Goal: Task Accomplishment & Management: Use online tool/utility

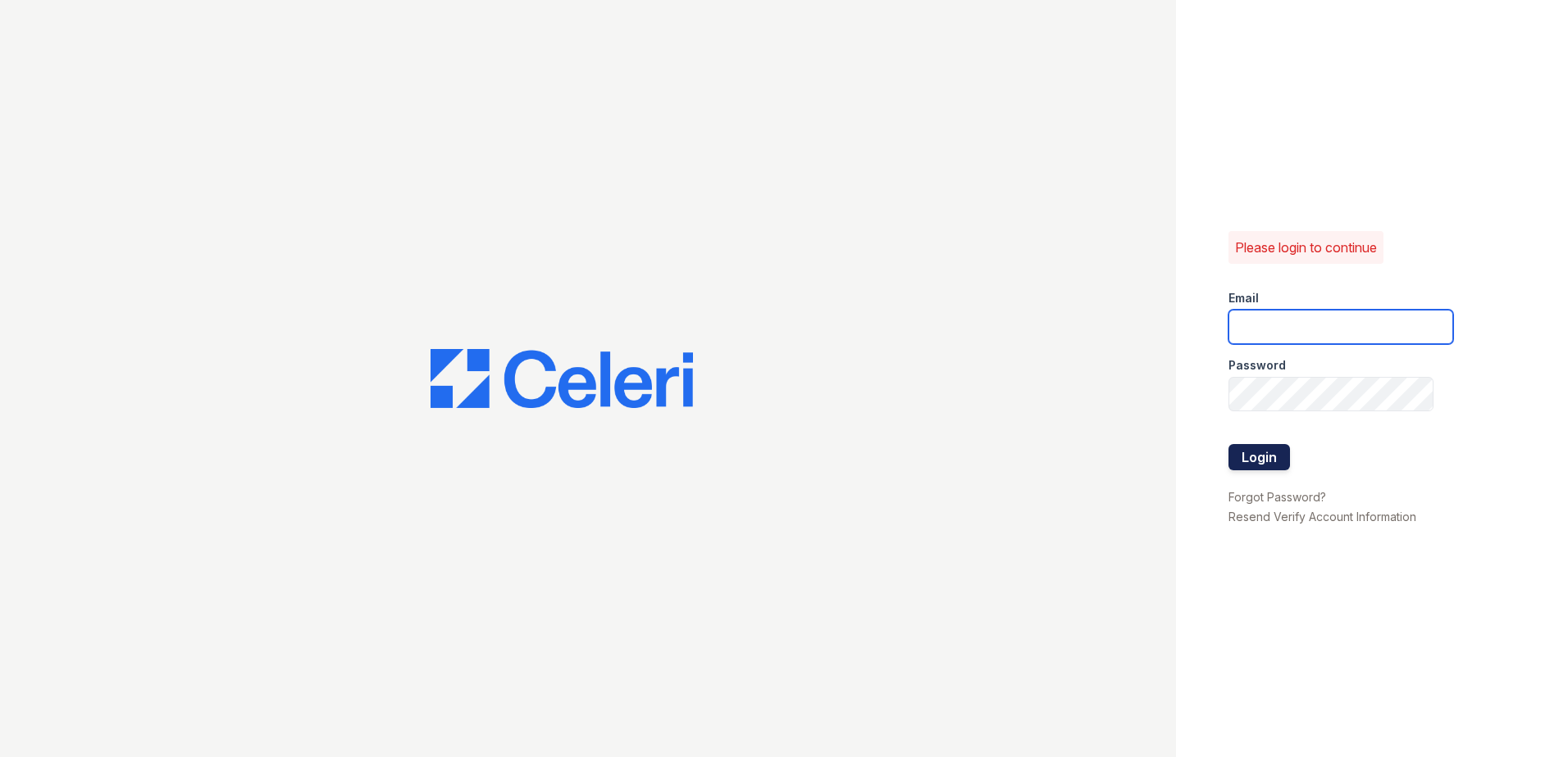
type input "zreyes@trinity-pm.com"
drag, startPoint x: 1234, startPoint y: 457, endPoint x: 1382, endPoint y: 459, distance: 148.0
click at [1234, 457] on button "Login" at bounding box center [1259, 458] width 61 height 27
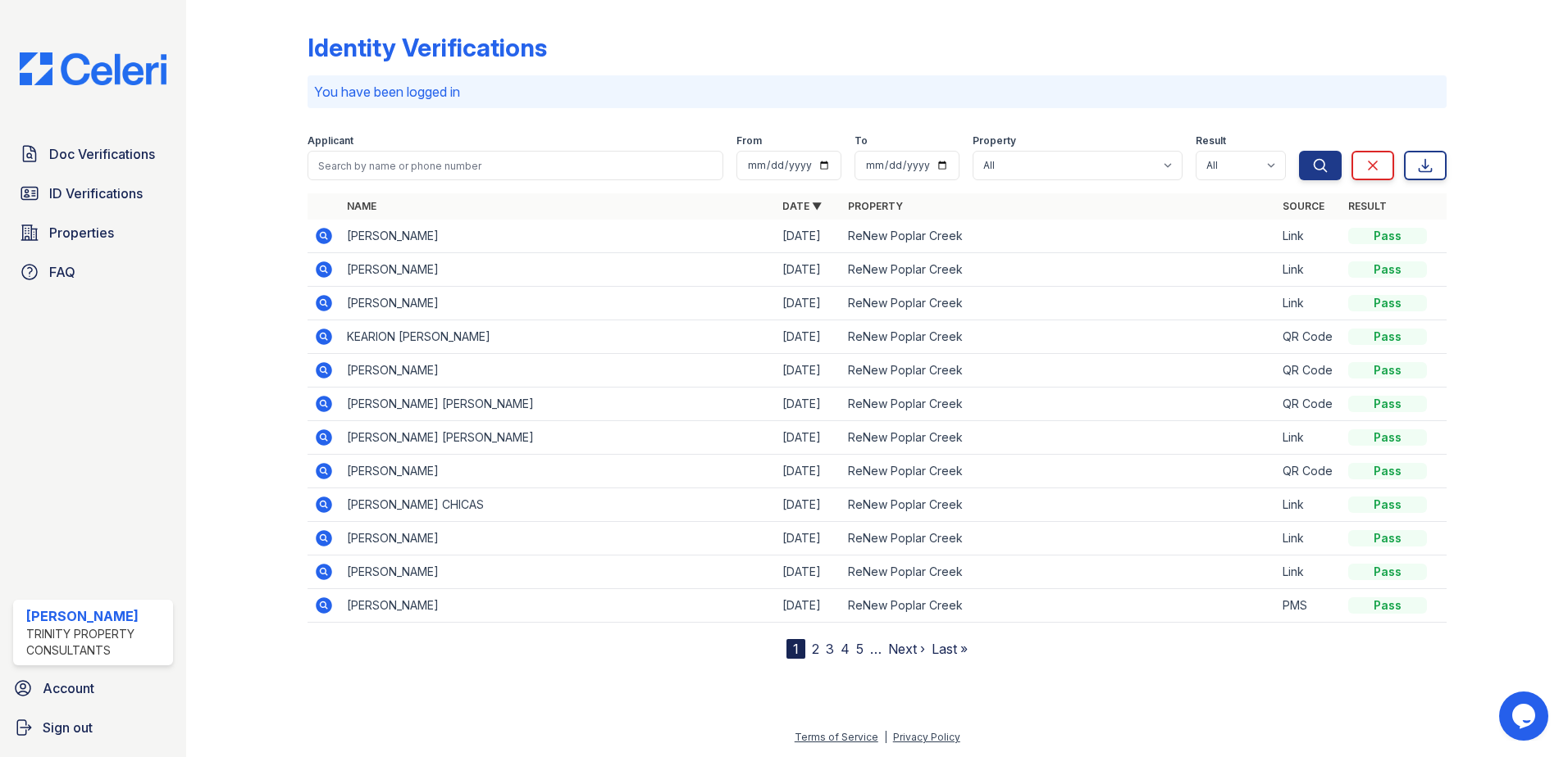
click at [320, 236] on icon at bounding box center [323, 235] width 20 height 20
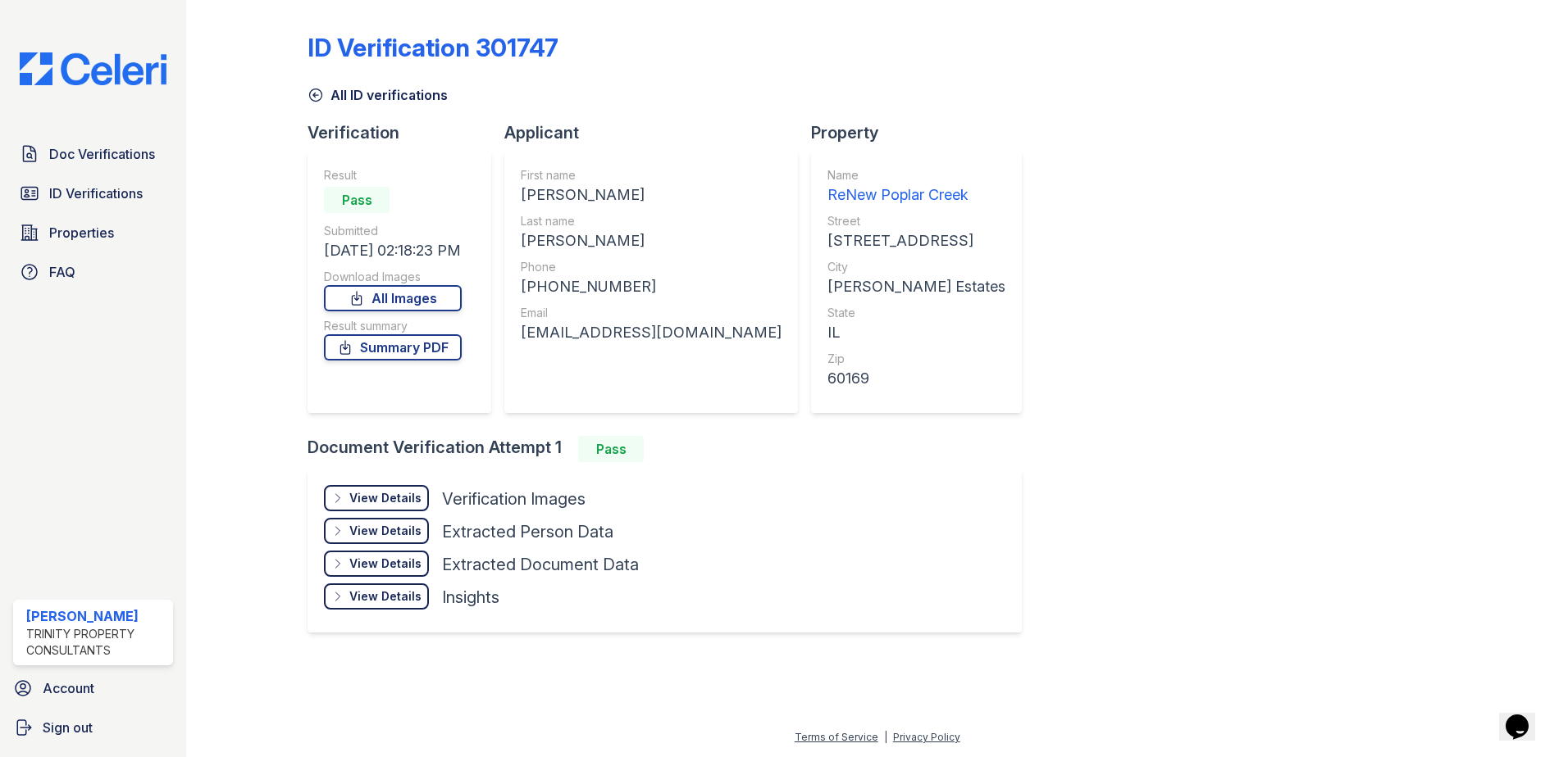
click at [389, 500] on div "View Details" at bounding box center [385, 498] width 72 height 16
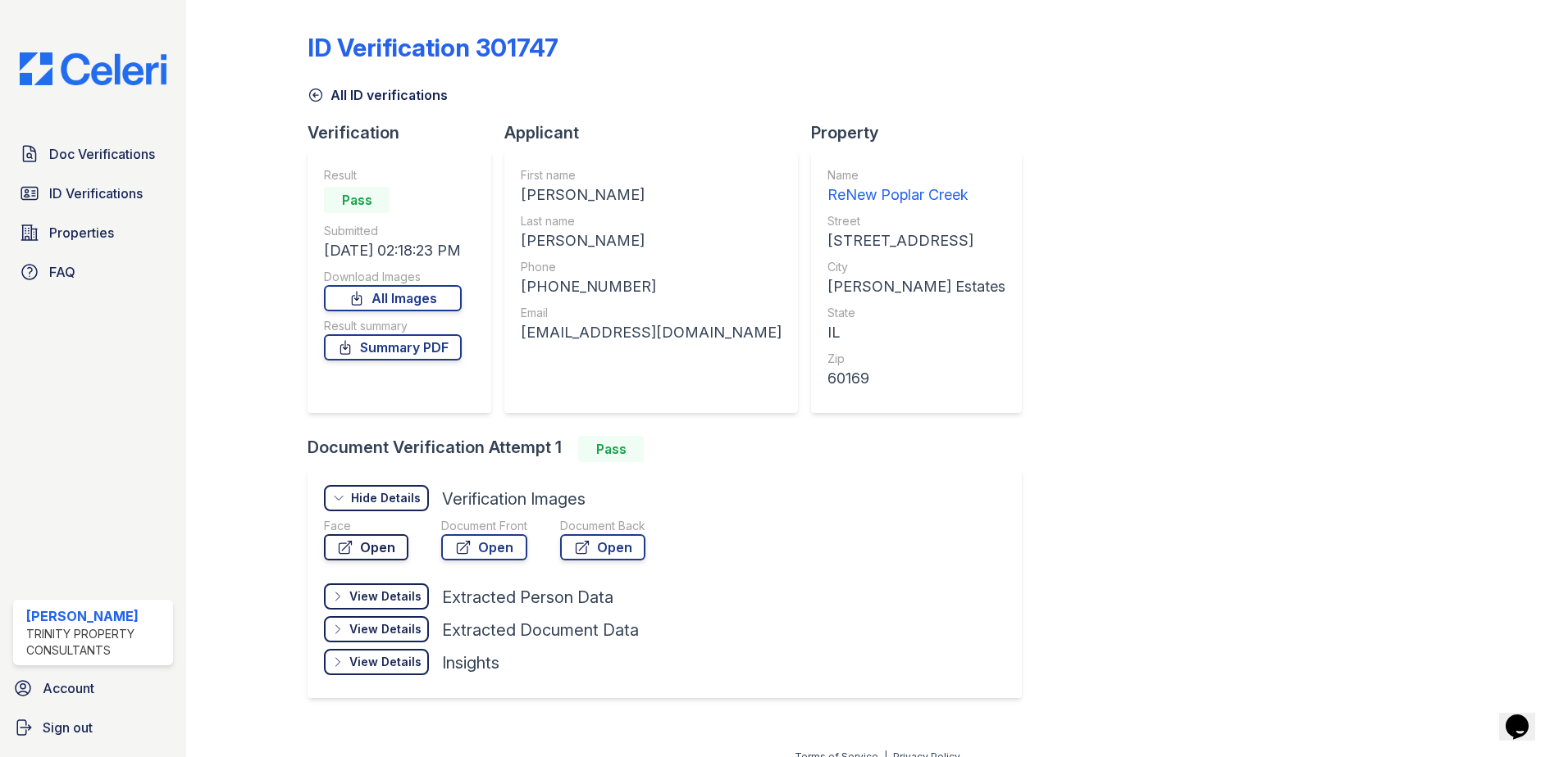
click at [382, 544] on link "Open" at bounding box center [366, 548] width 85 height 27
click at [124, 187] on span "ID Verifications" at bounding box center [96, 194] width 93 height 20
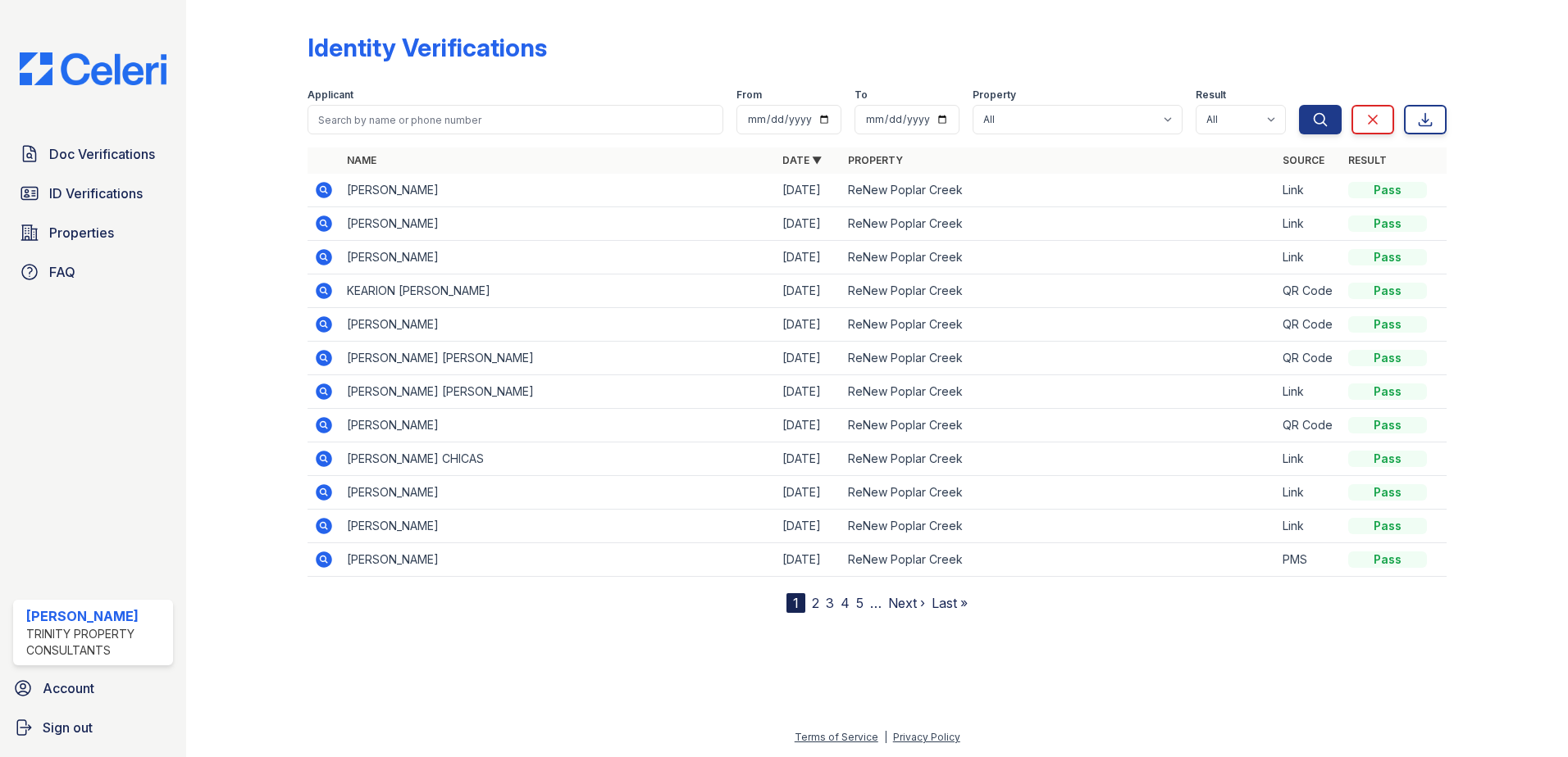
click at [324, 188] on icon at bounding box center [323, 190] width 20 height 20
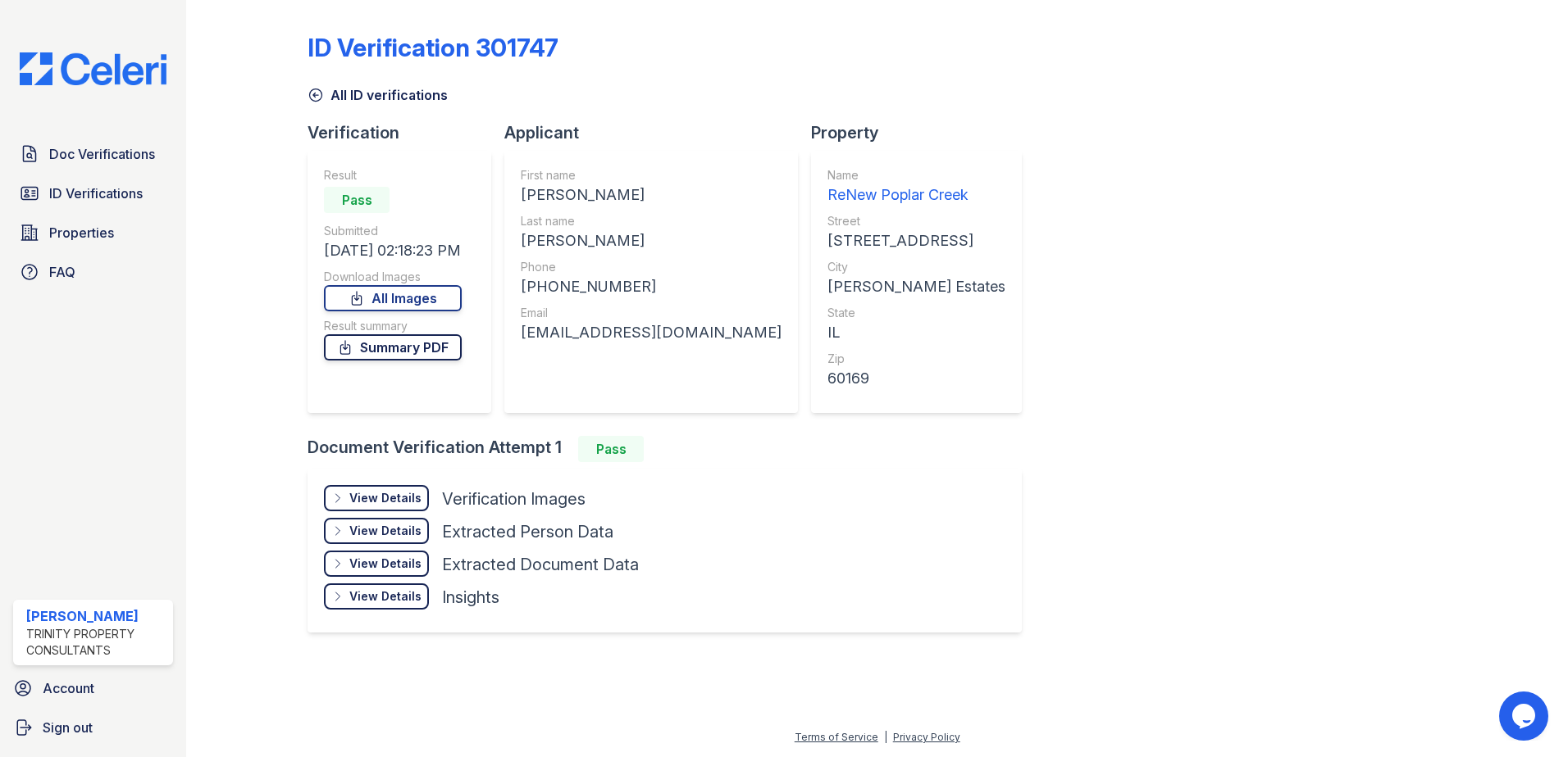
click at [400, 347] on link "Summary PDF" at bounding box center [393, 348] width 137 height 27
click at [418, 300] on link "All Images" at bounding box center [393, 298] width 137 height 27
click at [76, 153] on span "Doc Verifications" at bounding box center [102, 153] width 106 height 20
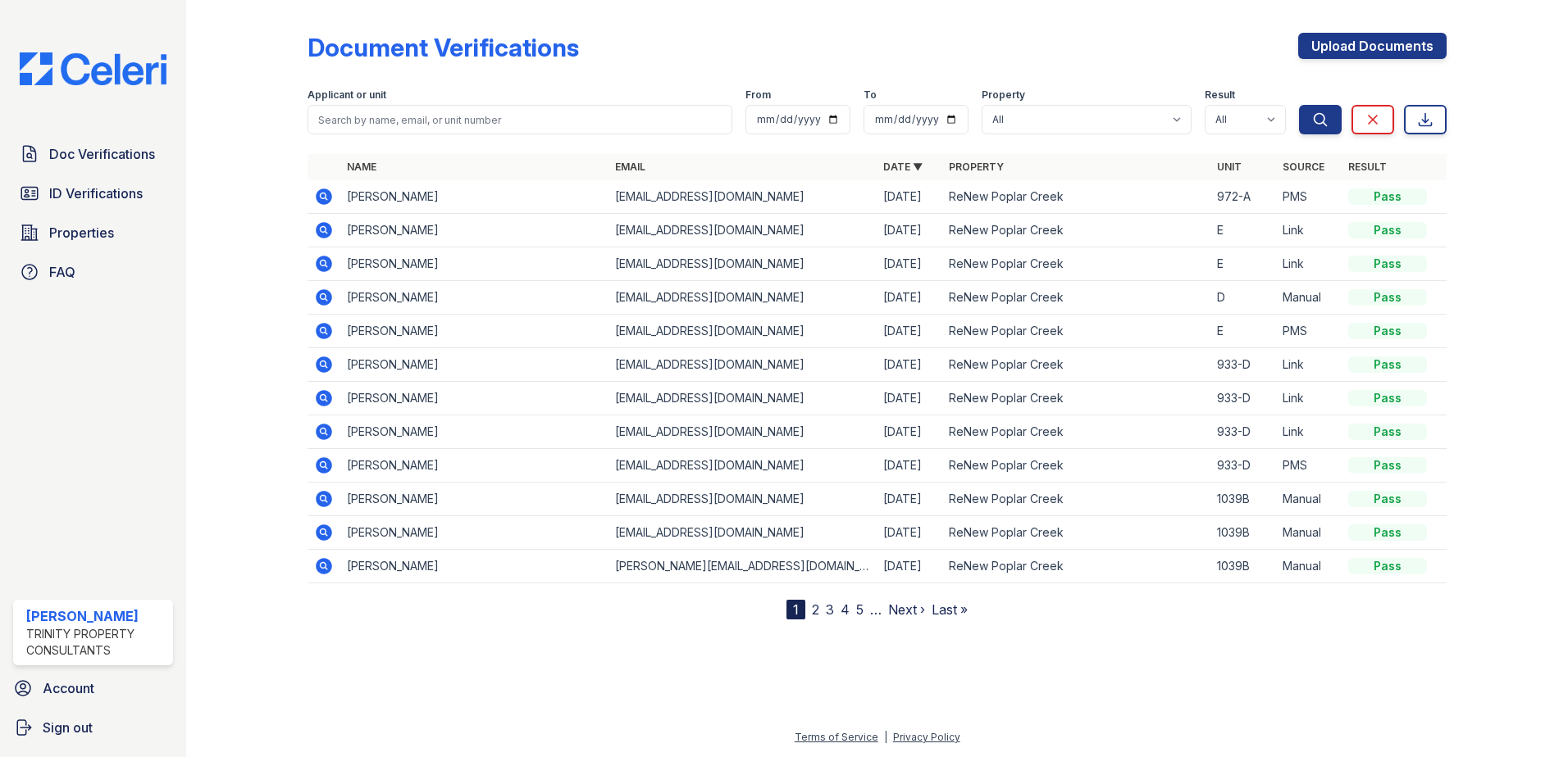
click at [321, 226] on icon at bounding box center [323, 230] width 16 height 16
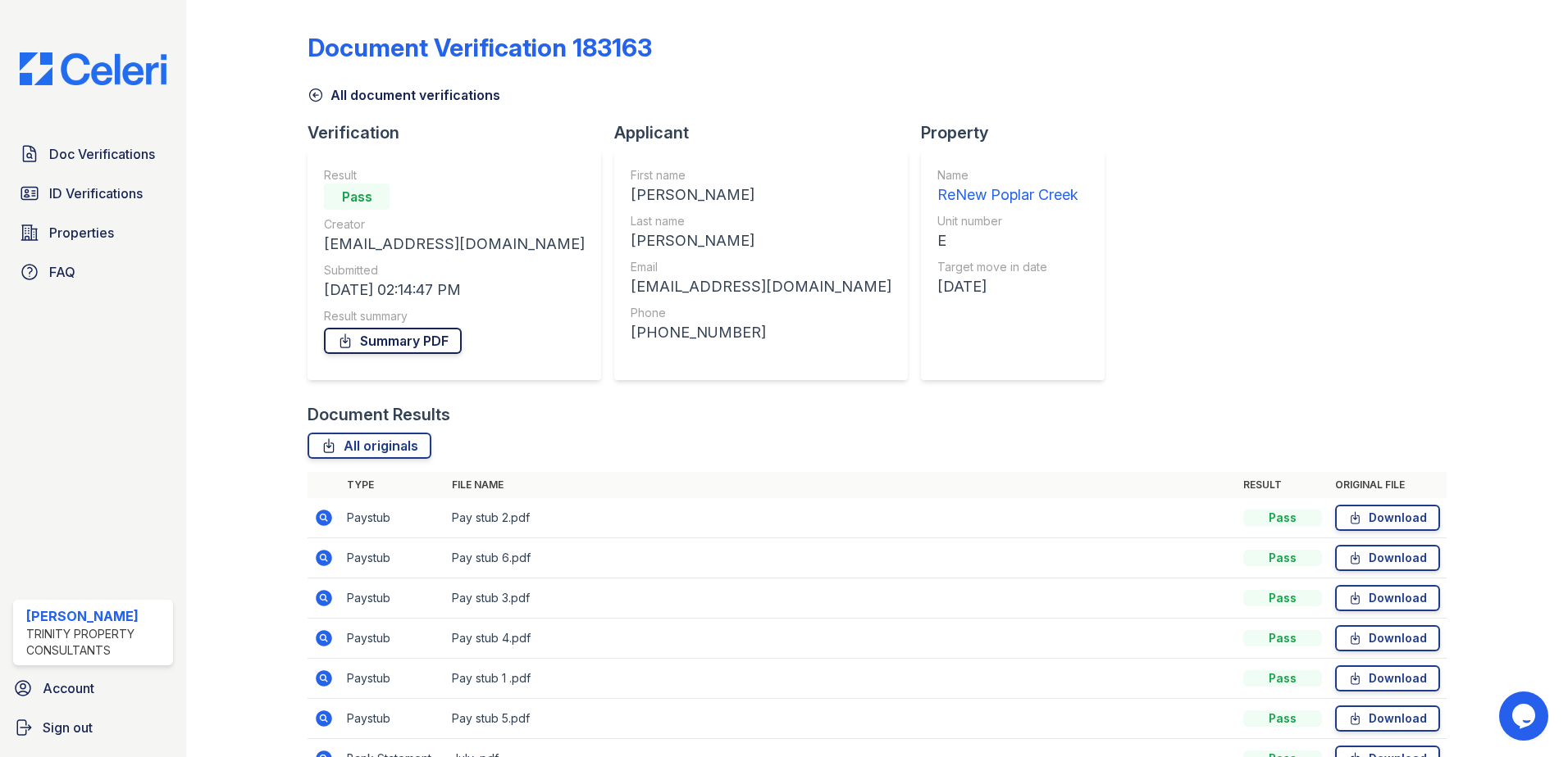
click at [433, 338] on link "Summary PDF" at bounding box center [393, 341] width 137 height 27
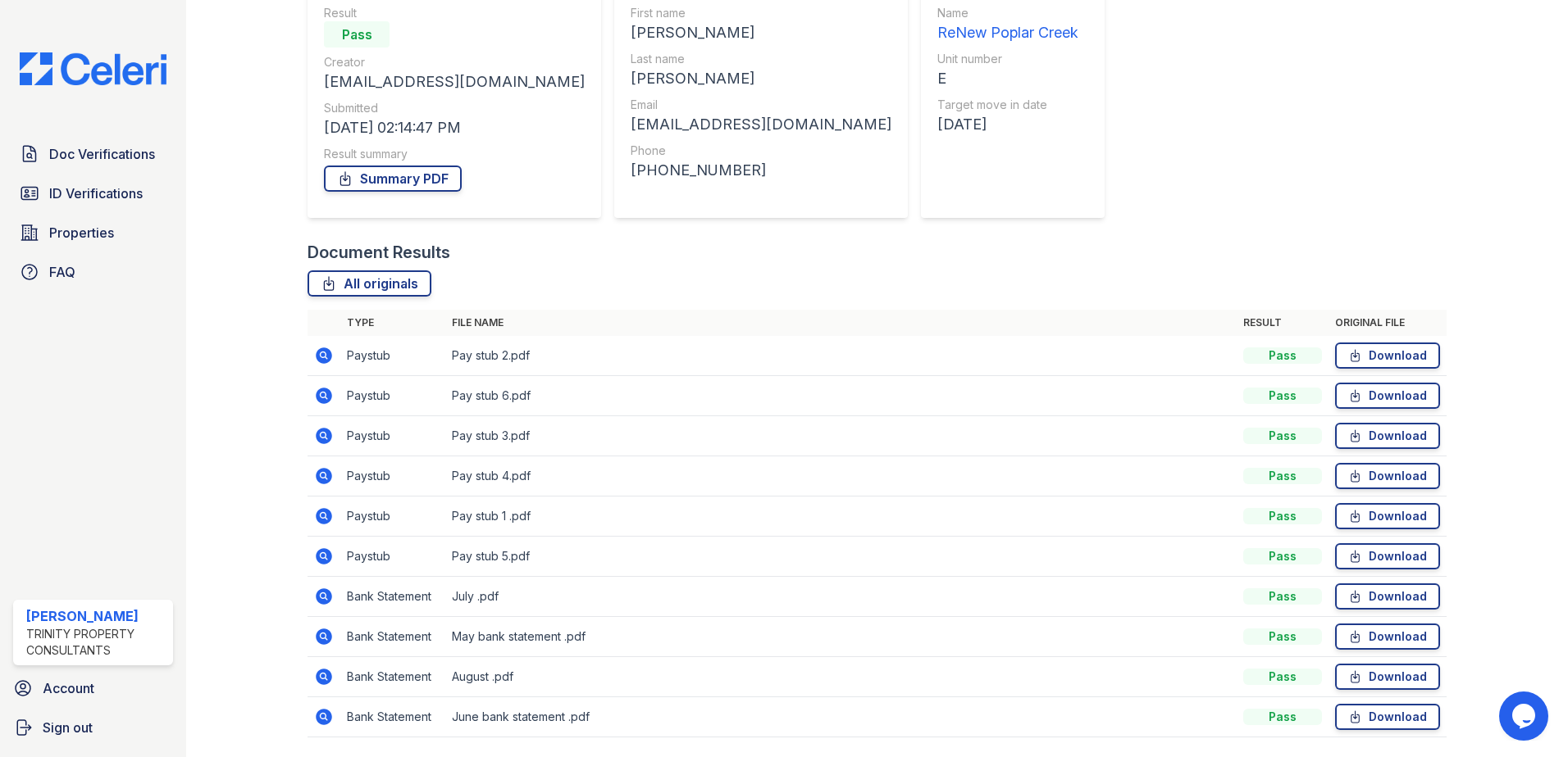
scroll to position [164, 0]
click at [328, 512] on icon at bounding box center [323, 514] width 16 height 16
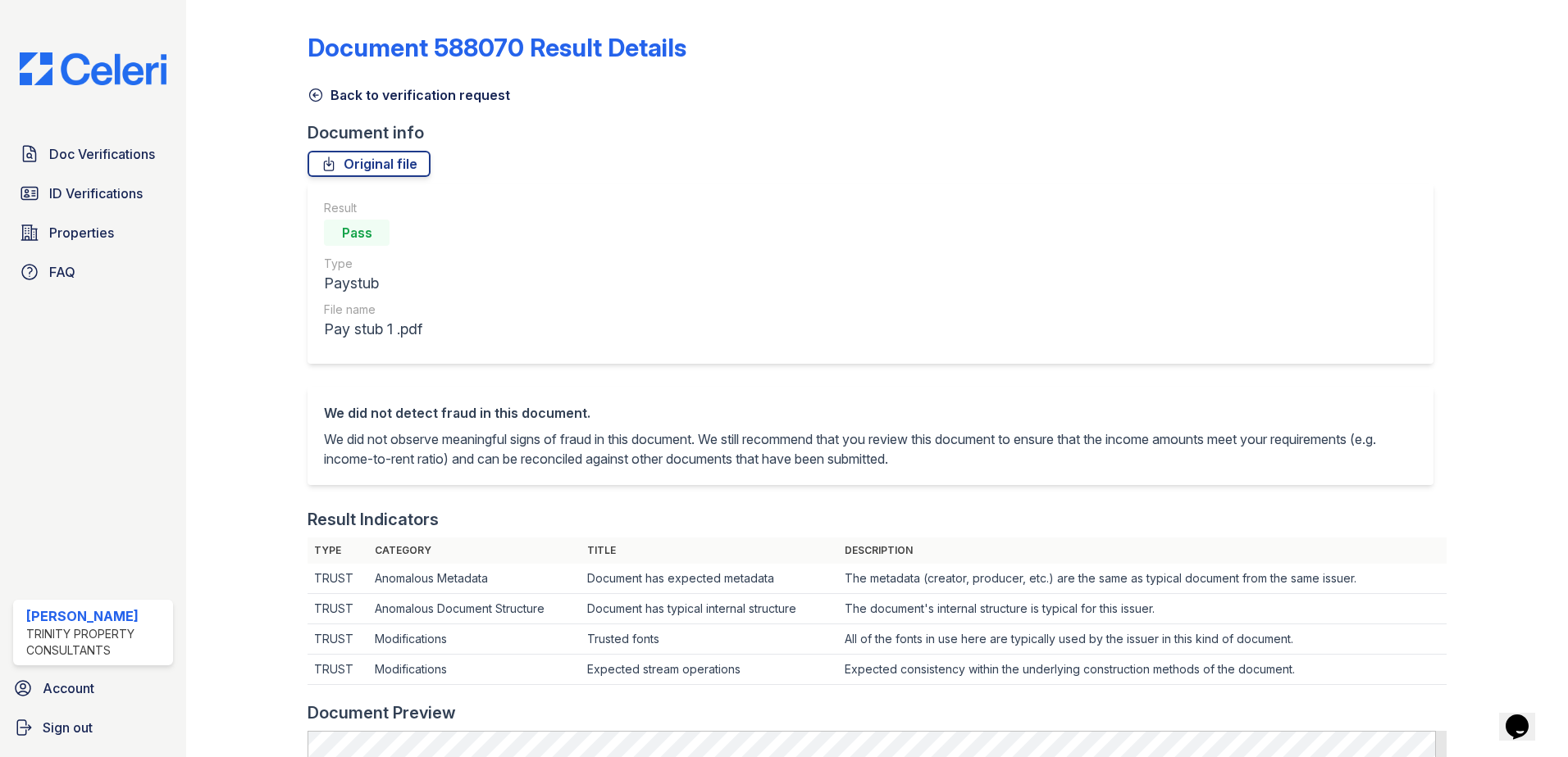
click at [313, 92] on icon at bounding box center [315, 94] width 16 height 16
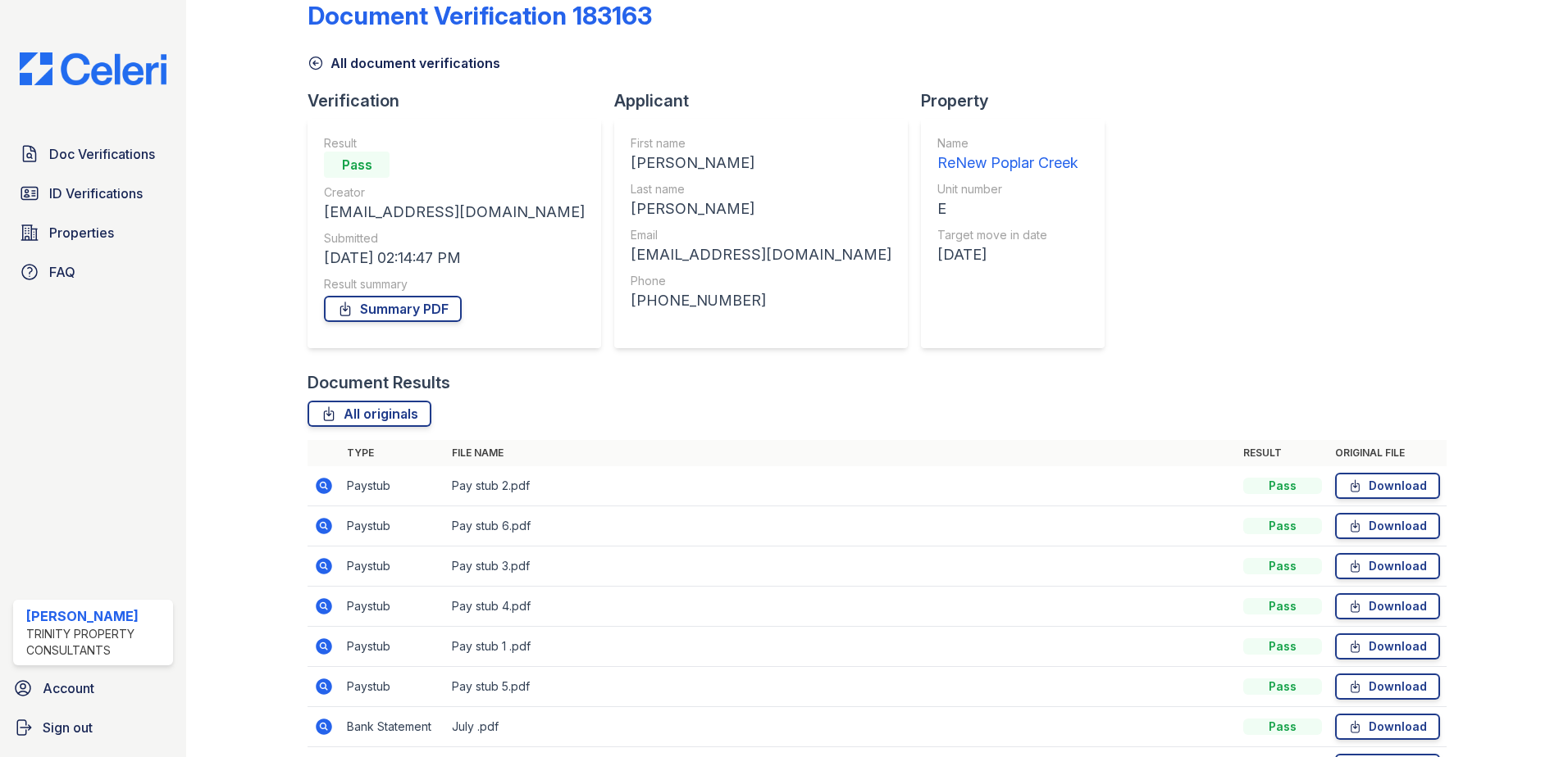
scroll to position [82, 0]
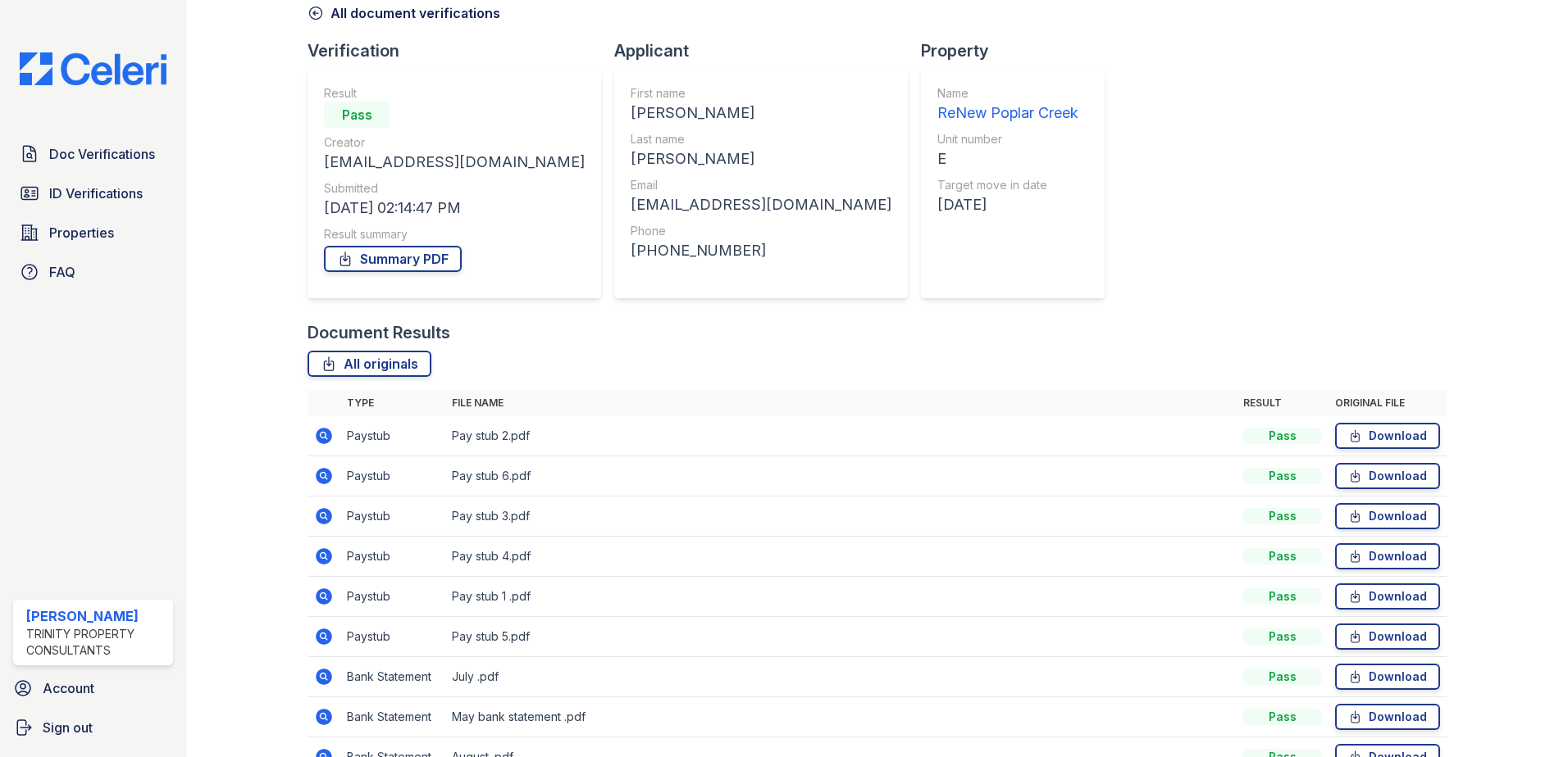
click at [321, 435] on icon at bounding box center [322, 435] width 4 height 4
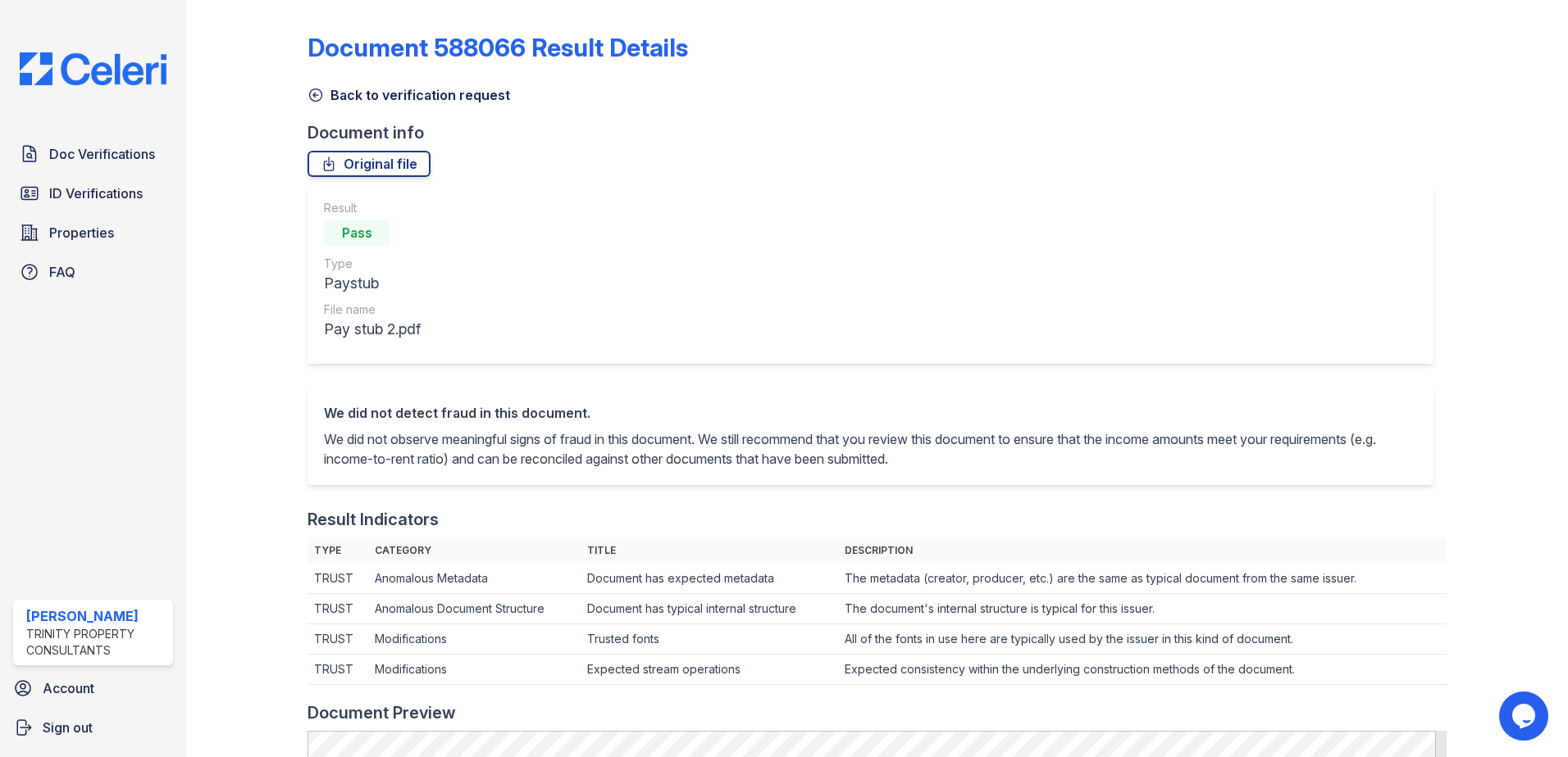
click at [317, 92] on icon at bounding box center [315, 94] width 16 height 16
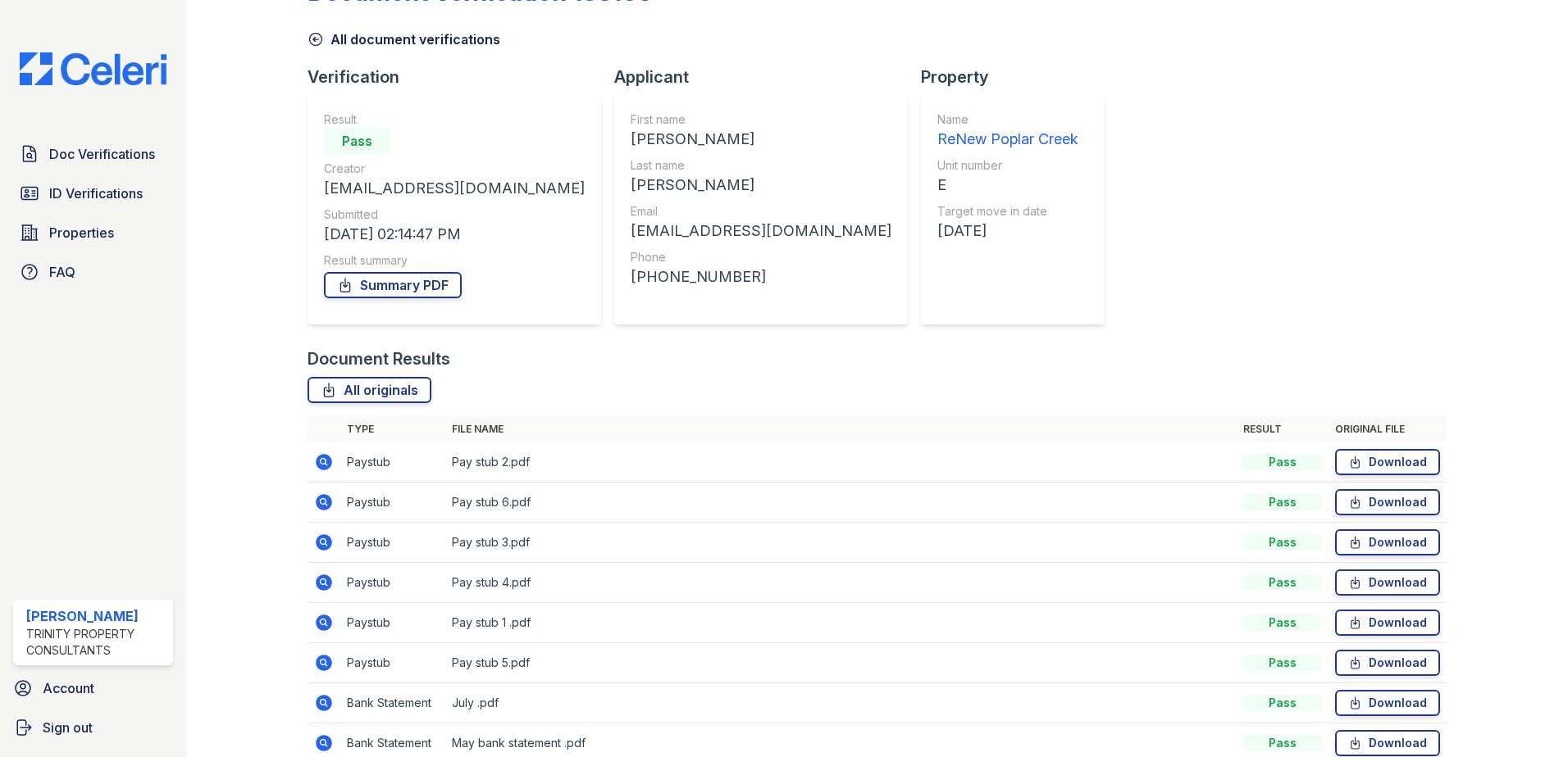
scroll to position [82, 0]
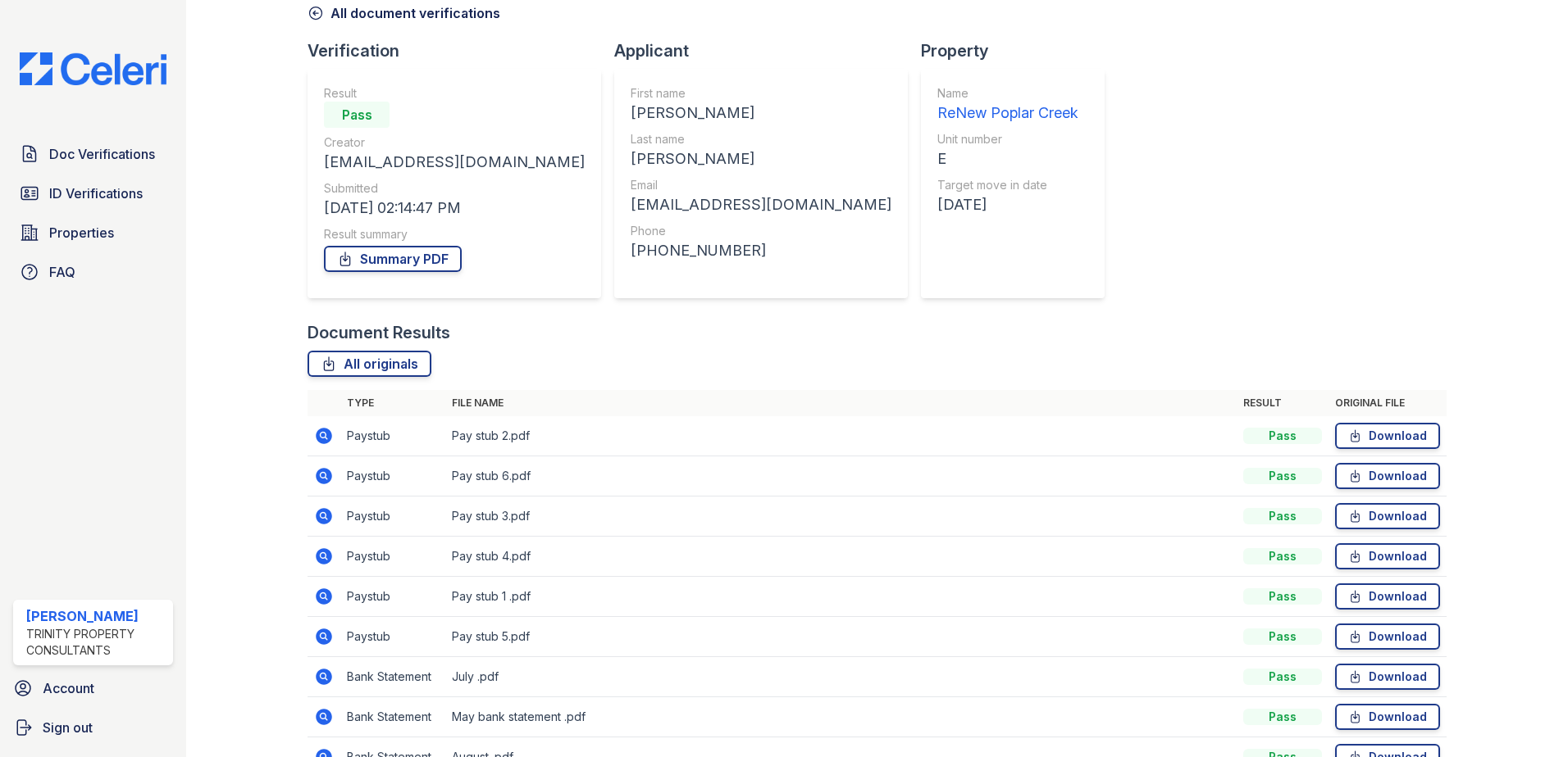
click at [317, 518] on icon at bounding box center [323, 516] width 16 height 16
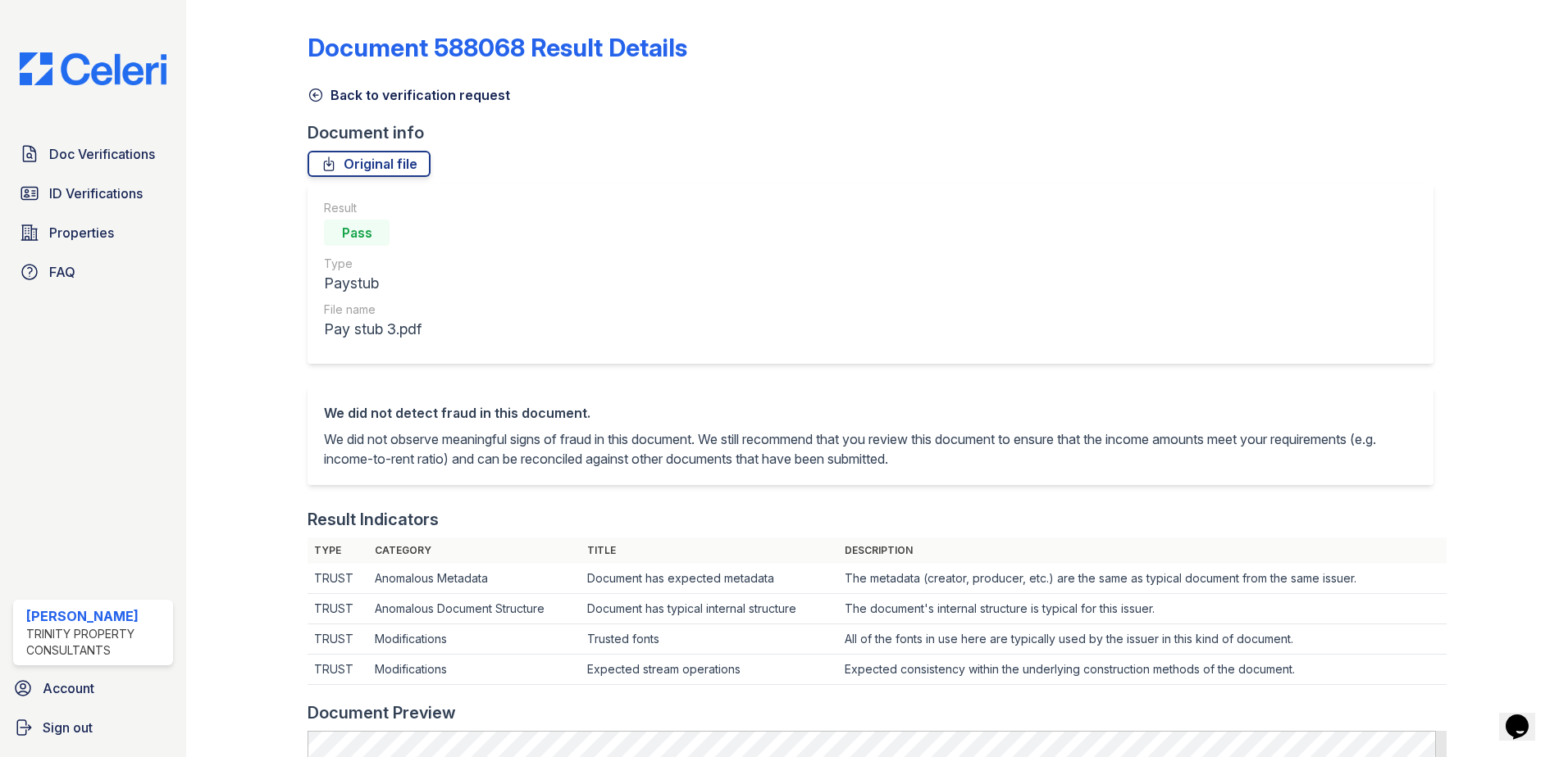
click at [308, 92] on icon at bounding box center [315, 94] width 16 height 16
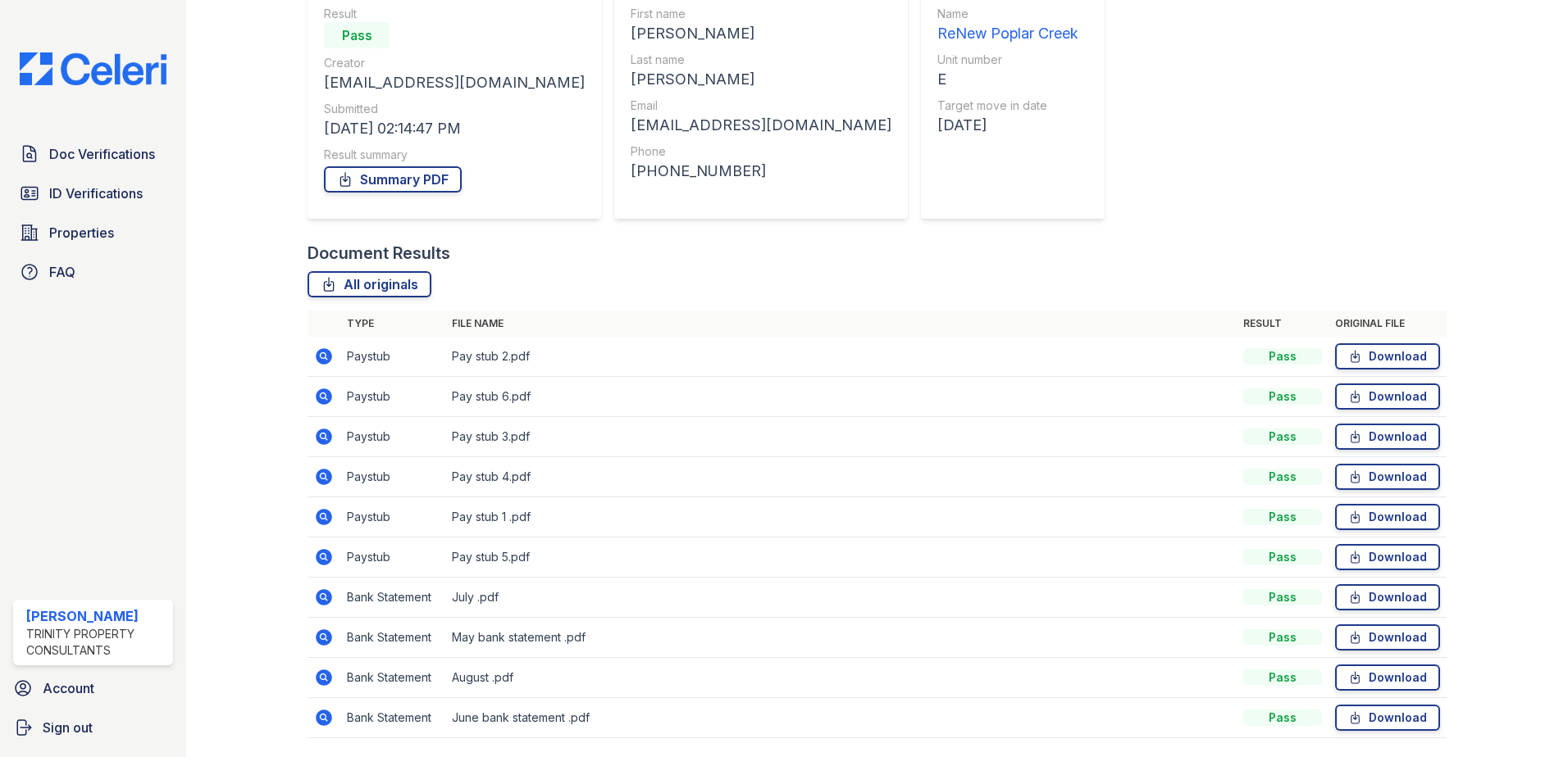
scroll to position [164, 0]
click at [327, 476] on icon at bounding box center [323, 474] width 16 height 16
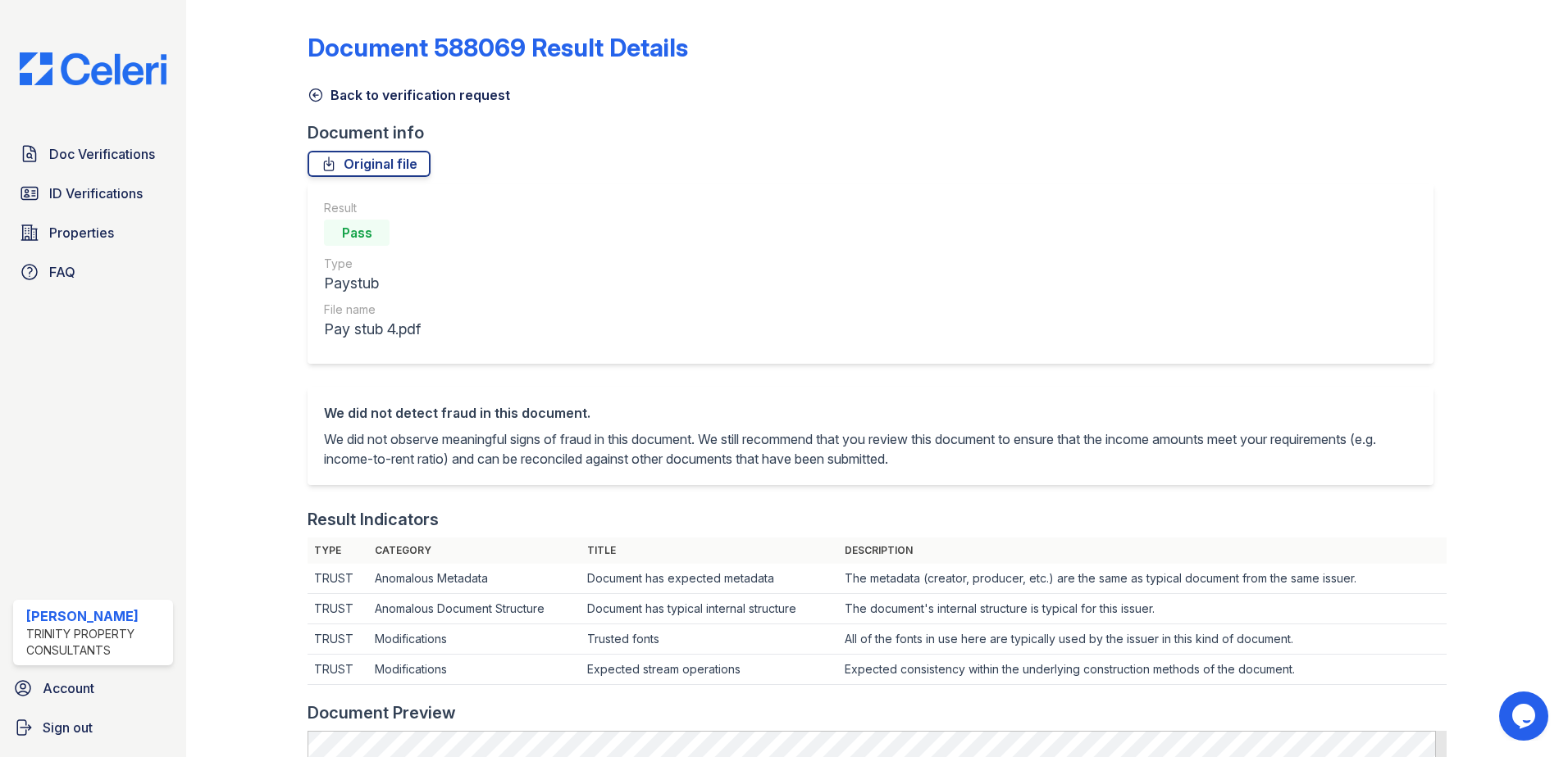
click at [308, 92] on icon at bounding box center [315, 94] width 16 height 16
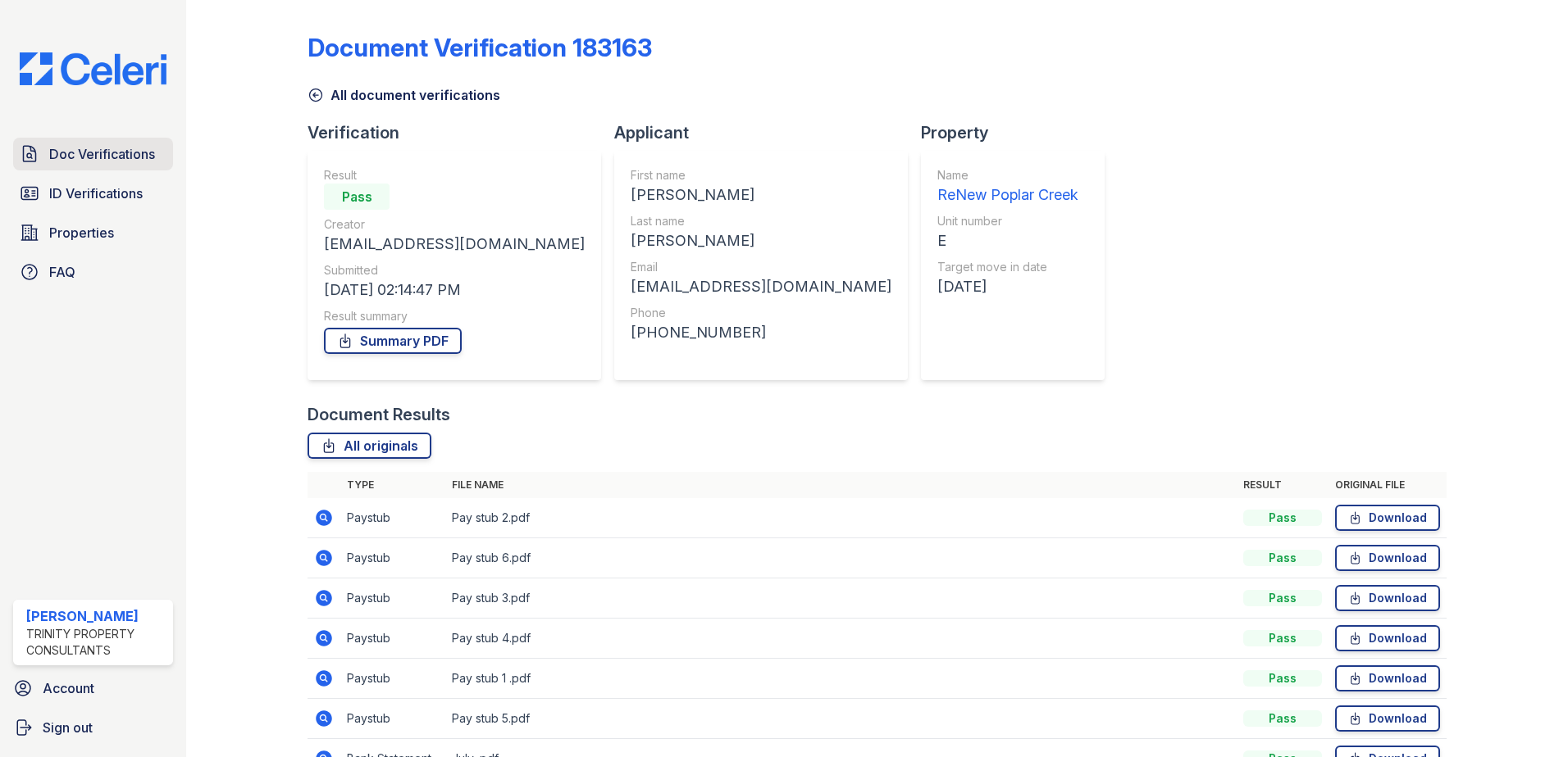
click at [61, 160] on span "Doc Verifications" at bounding box center [102, 153] width 106 height 20
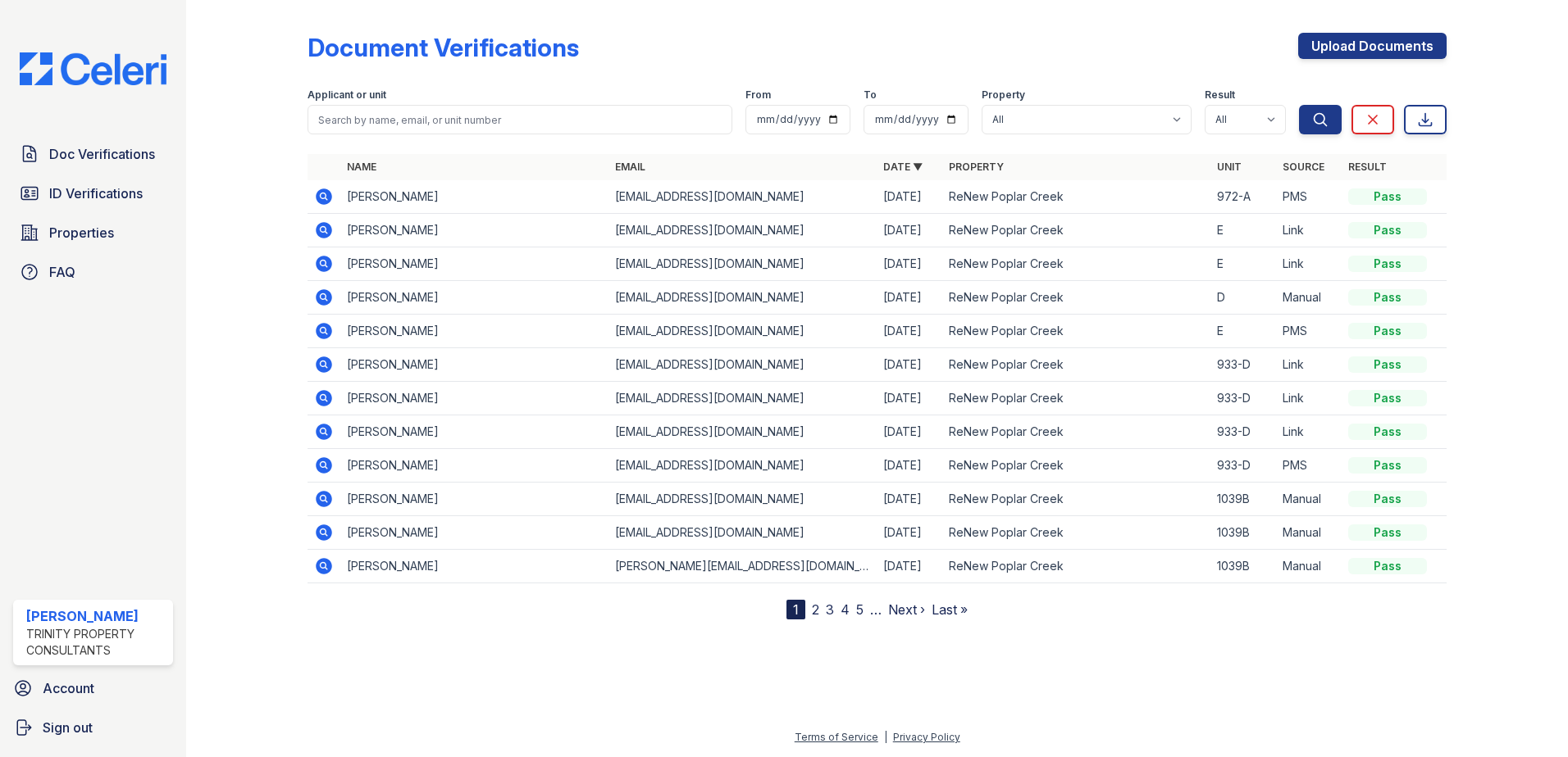
click at [812, 612] on link "2" at bounding box center [815, 609] width 8 height 16
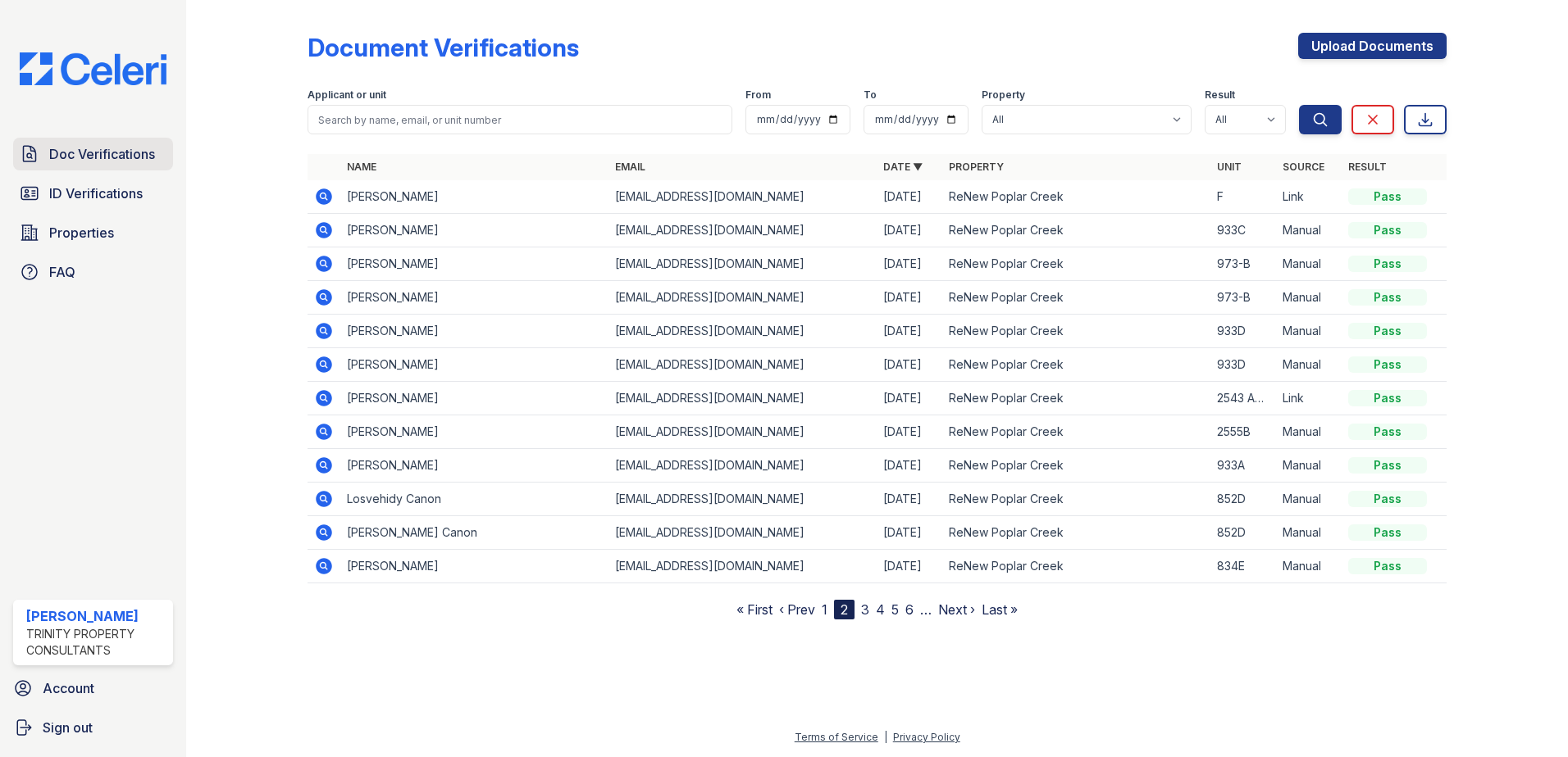
click at [112, 157] on span "Doc Verifications" at bounding box center [102, 153] width 106 height 20
click at [74, 164] on span "Doc Verifications" at bounding box center [102, 153] width 106 height 20
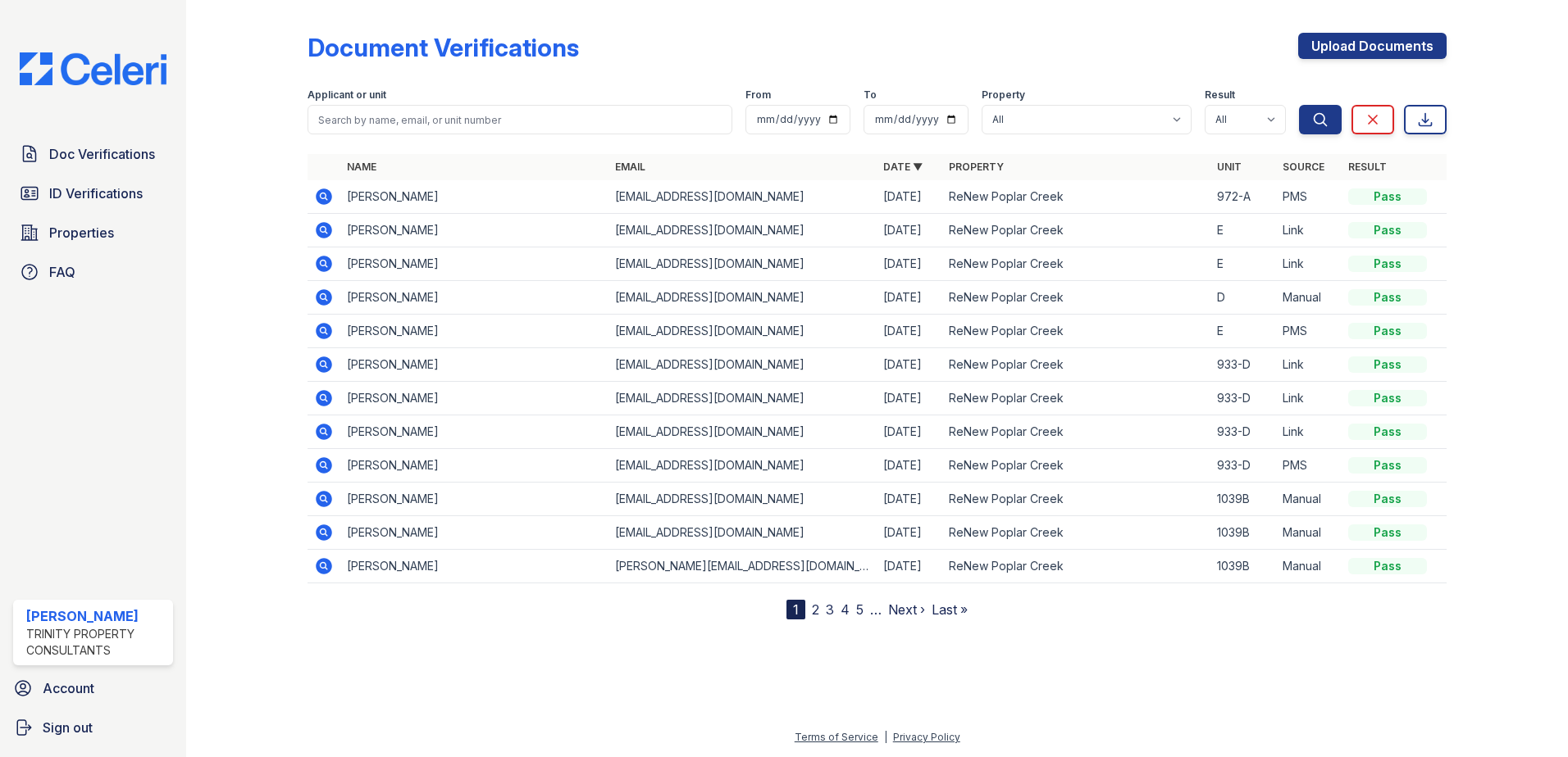
click at [322, 334] on icon at bounding box center [323, 331] width 16 height 16
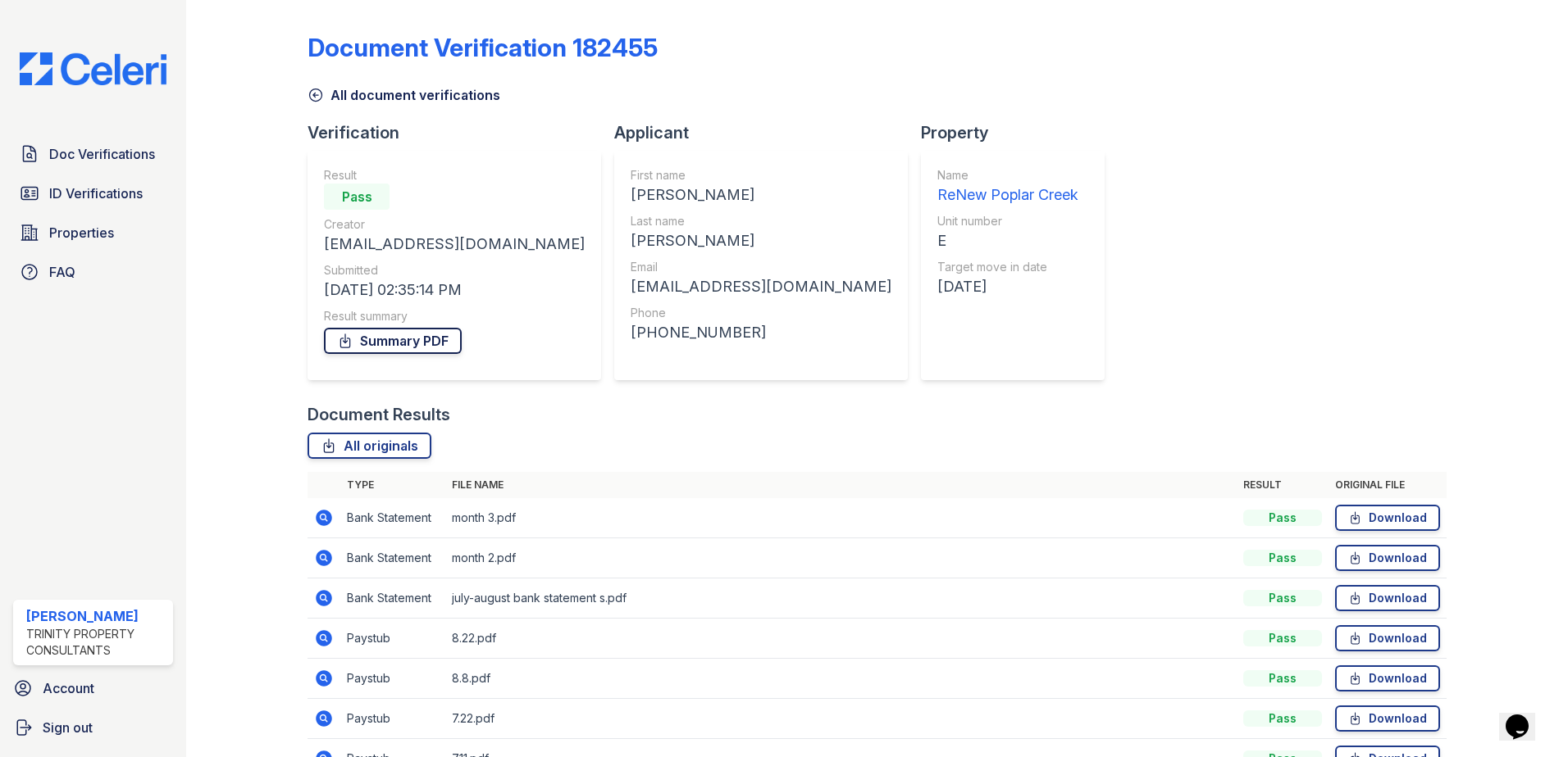
click at [440, 346] on link "Summary PDF" at bounding box center [393, 341] width 137 height 27
click at [99, 206] on link "ID Verifications" at bounding box center [93, 194] width 160 height 32
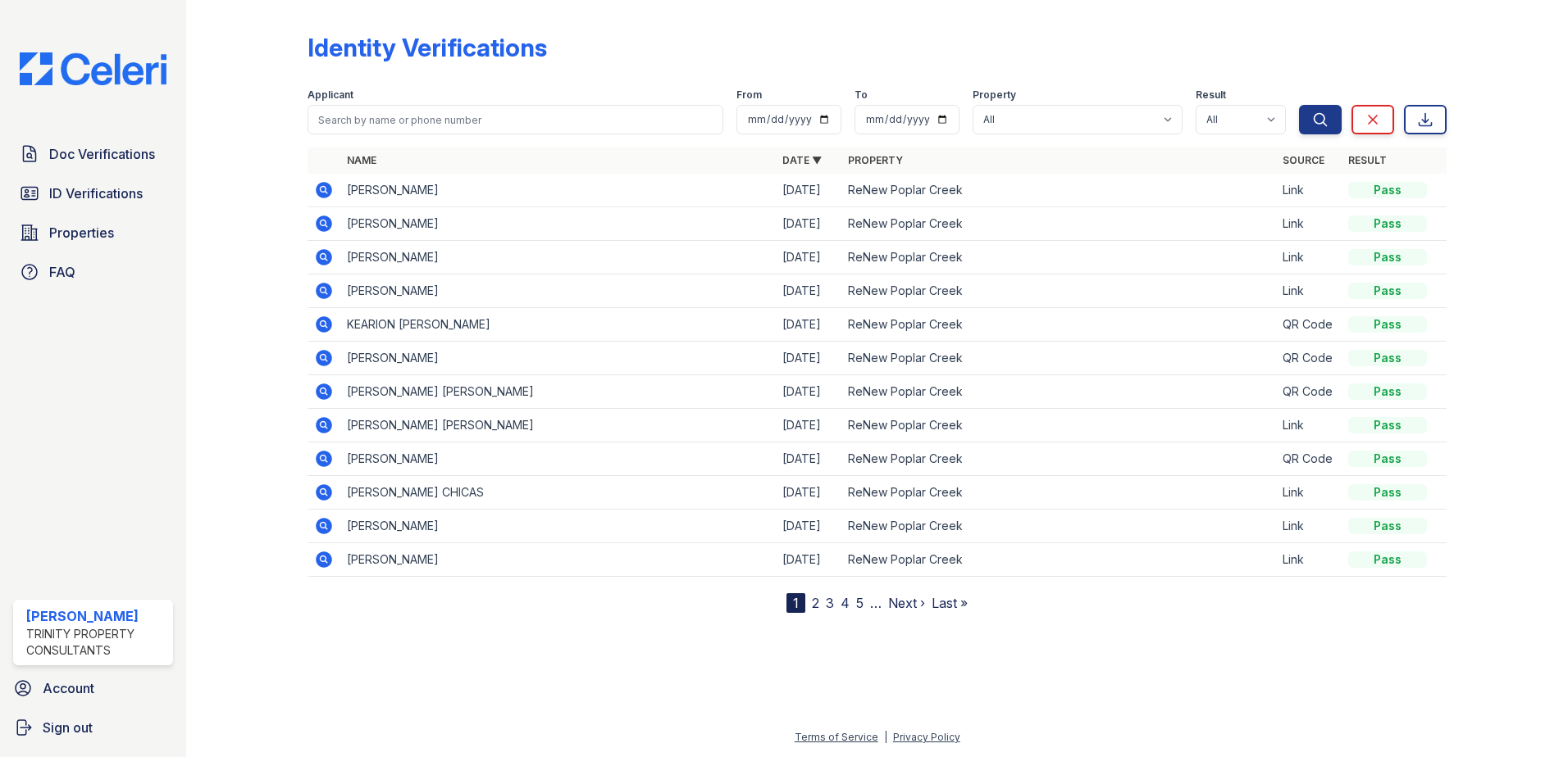
click at [323, 258] on icon at bounding box center [322, 256] width 4 height 4
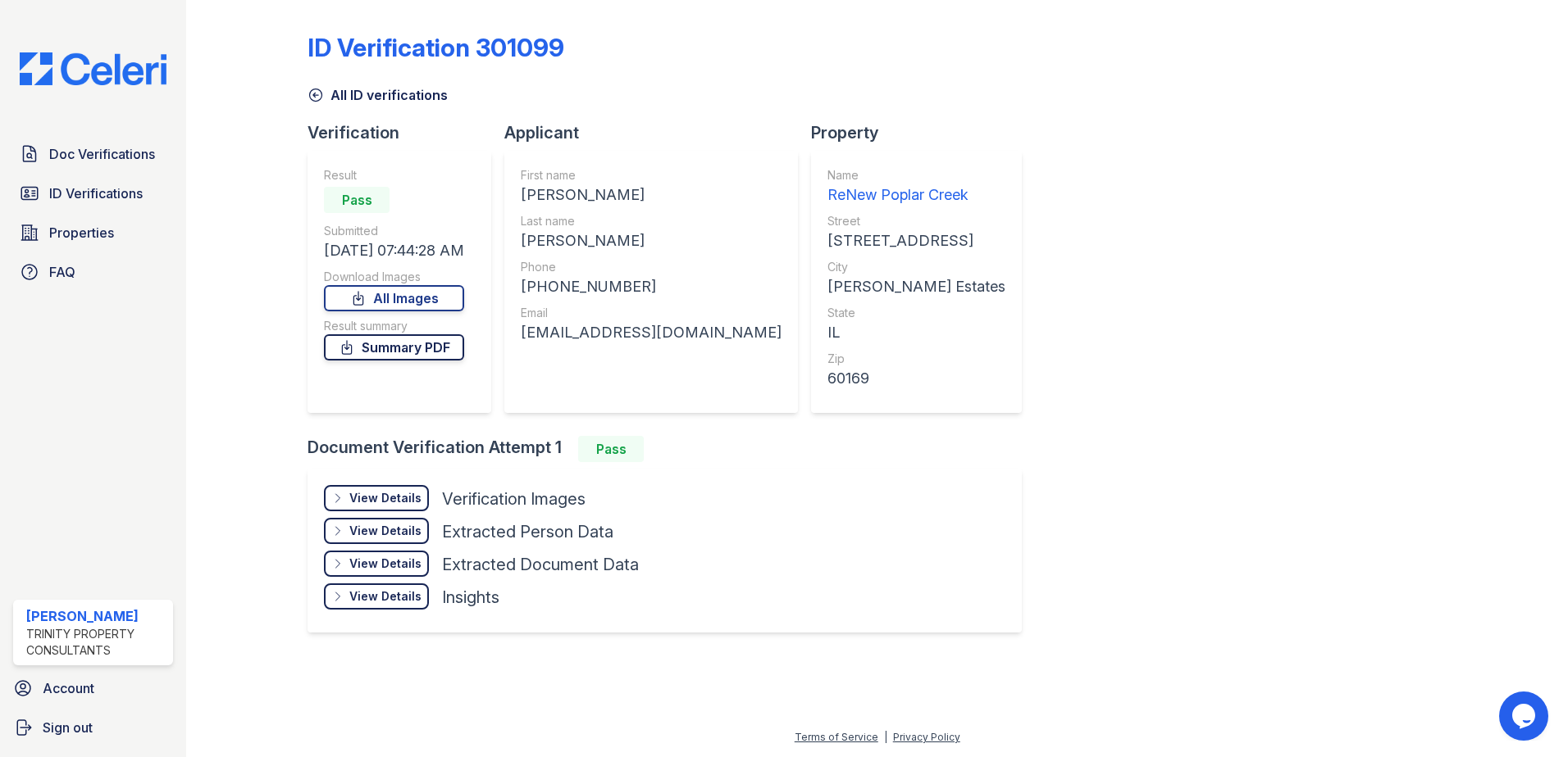
click at [424, 346] on link "Summary PDF" at bounding box center [394, 348] width 140 height 27
click at [464, 296] on link "All Images" at bounding box center [394, 298] width 140 height 27
click at [102, 148] on span "Doc Verifications" at bounding box center [102, 153] width 106 height 20
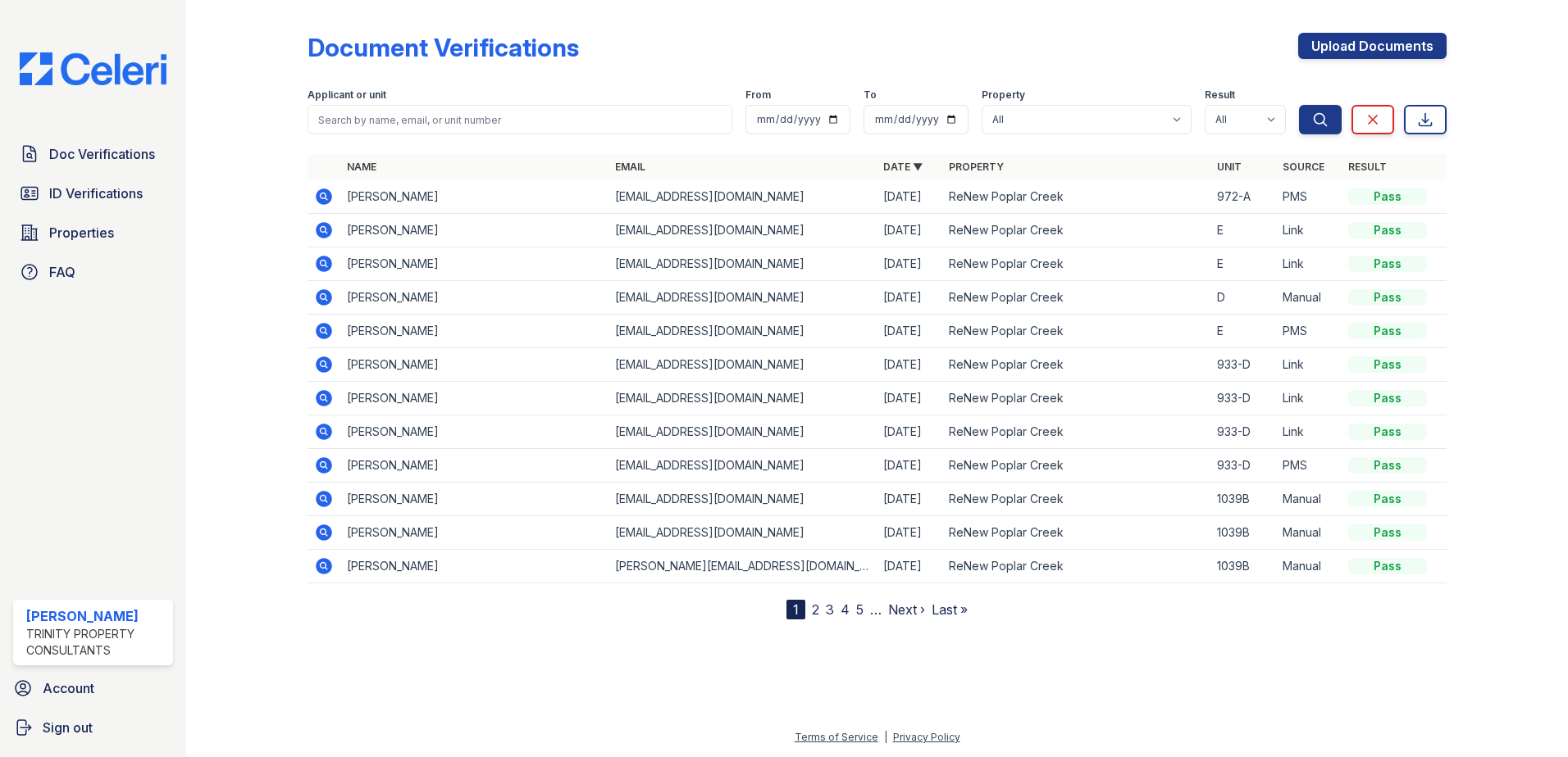
click at [323, 231] on icon at bounding box center [323, 230] width 20 height 20
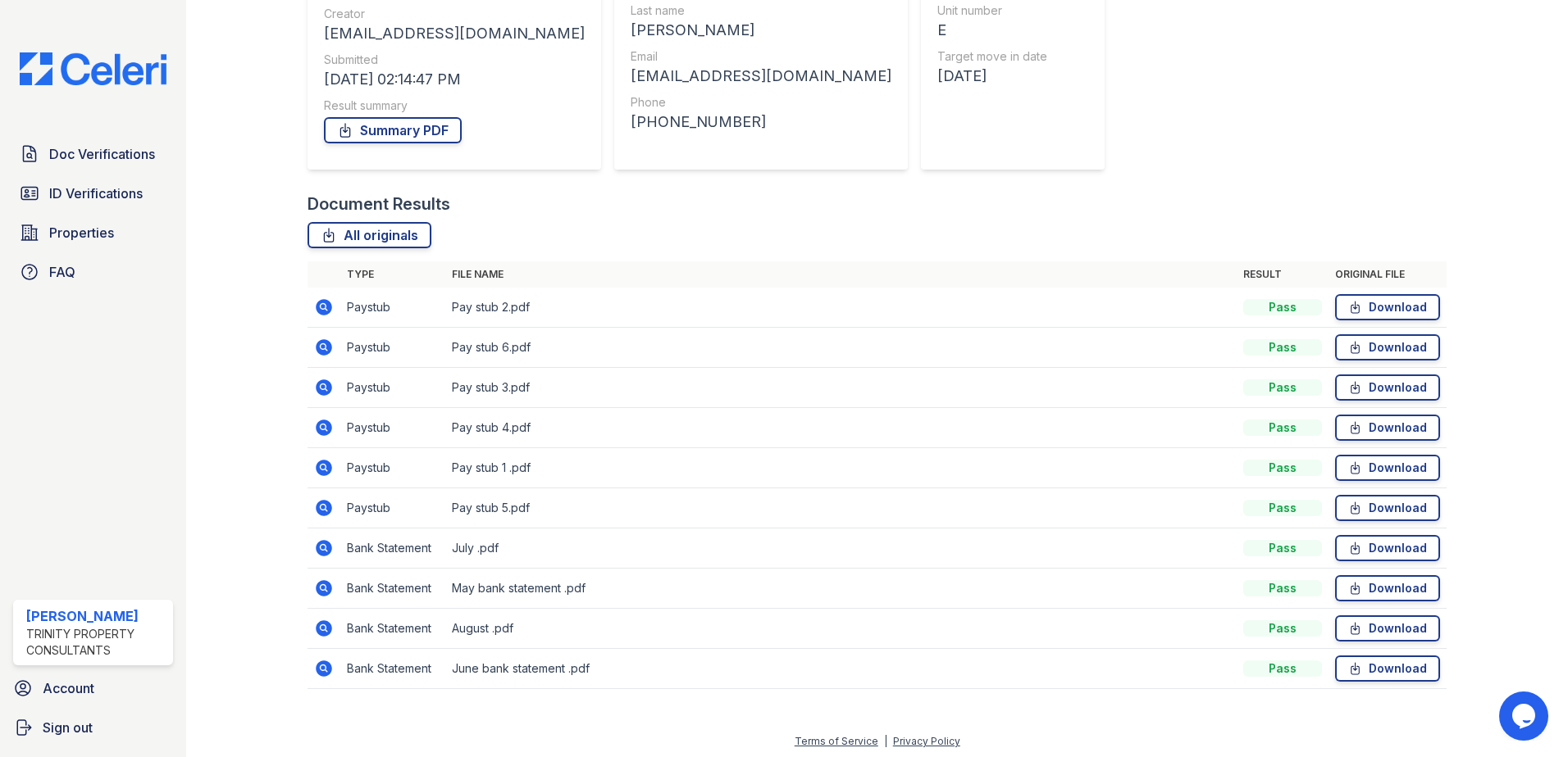
scroll to position [215, 0]
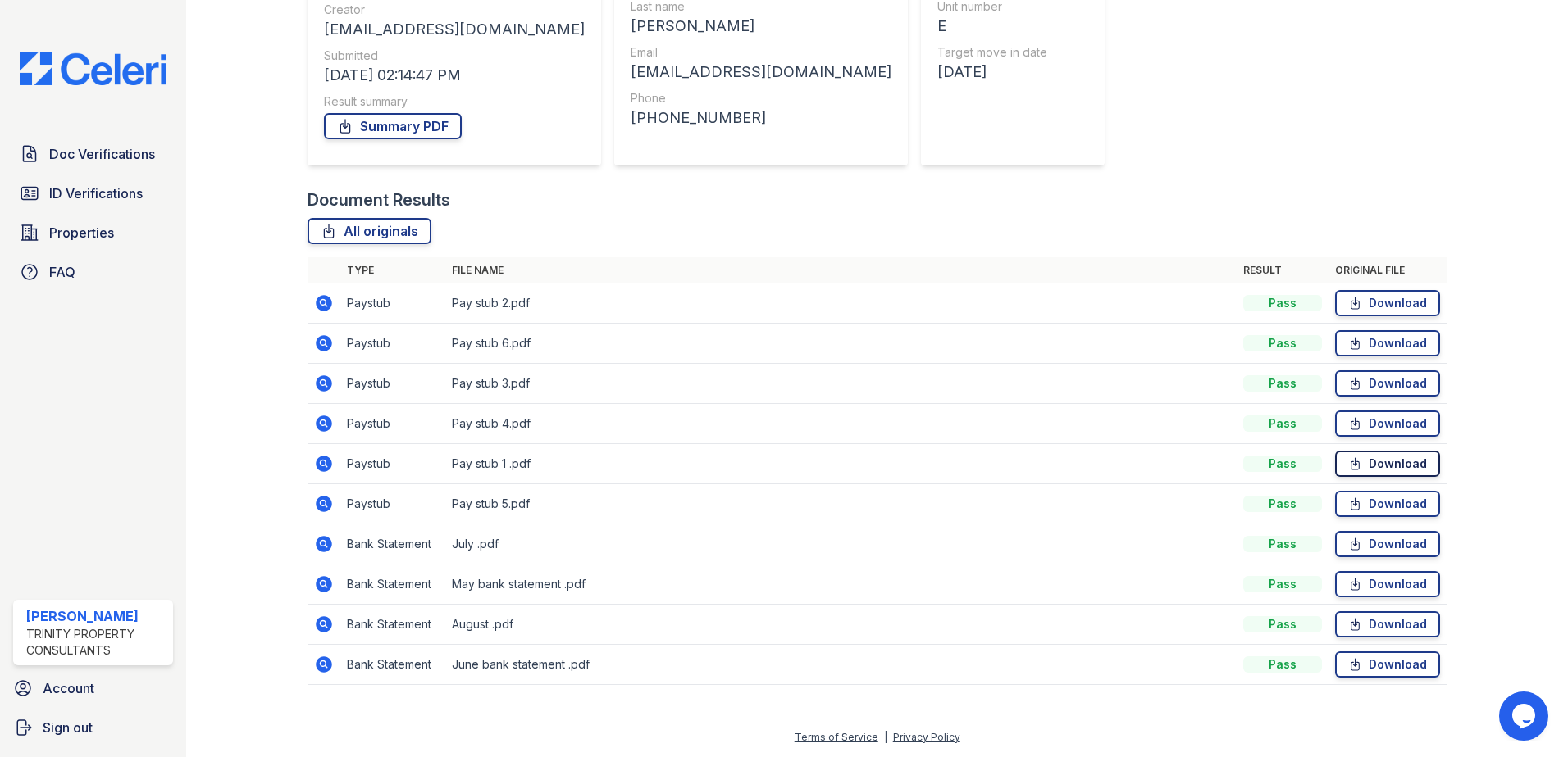
click at [1378, 464] on link "Download" at bounding box center [1388, 464] width 105 height 27
click at [1106, 187] on div "Document Verification 183163 All document verifications Verification Result Pas…" at bounding box center [877, 247] width 1139 height 910
click at [1384, 301] on link "Download" at bounding box center [1388, 303] width 105 height 27
click at [1132, 179] on div "Document Verification 183163 All document verifications Verification Result Pas…" at bounding box center [877, 247] width 1139 height 910
click at [1355, 383] on link "Download" at bounding box center [1388, 384] width 105 height 27
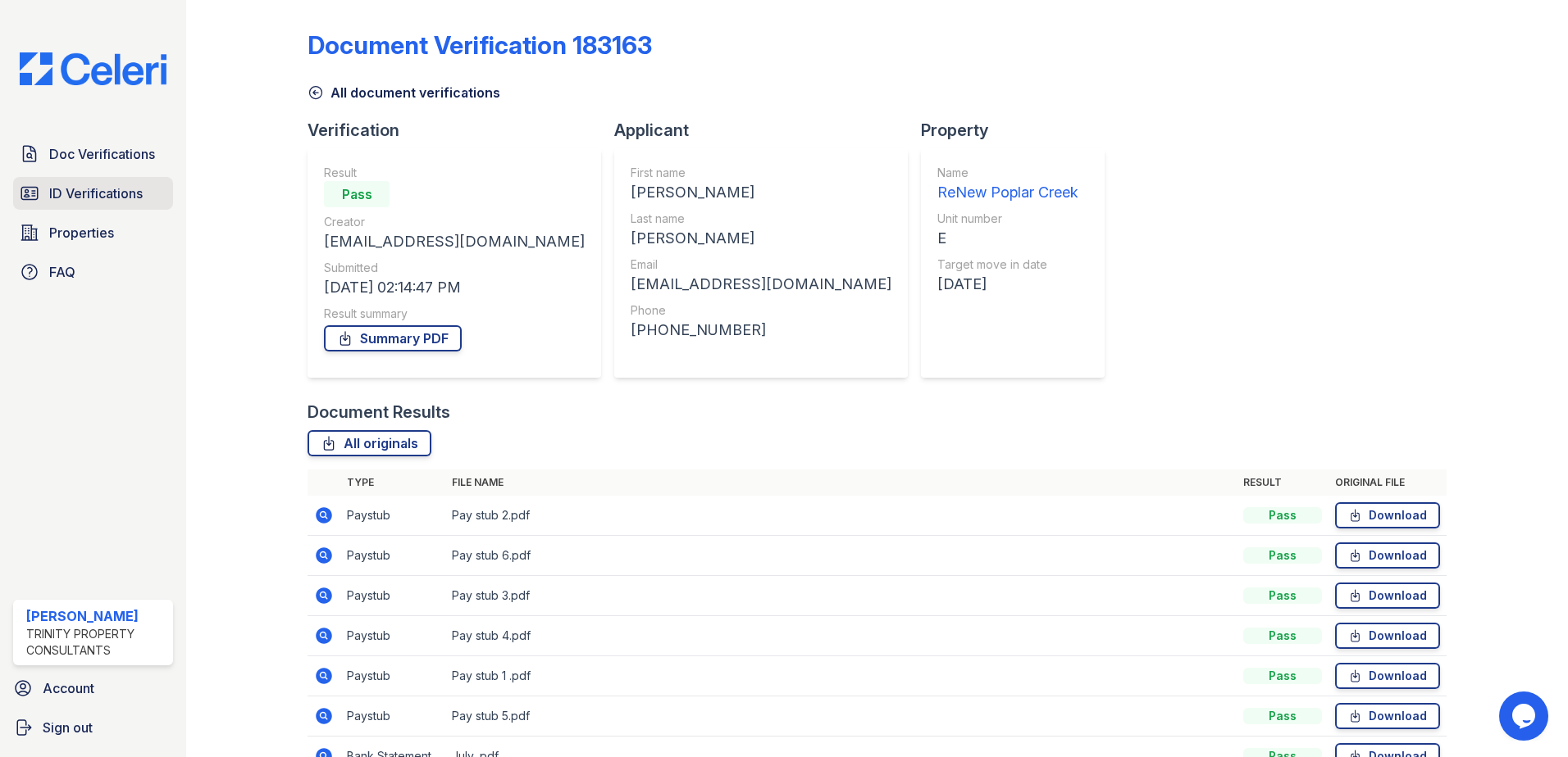
scroll to position [0, 0]
click at [102, 199] on span "ID Verifications" at bounding box center [96, 194] width 93 height 20
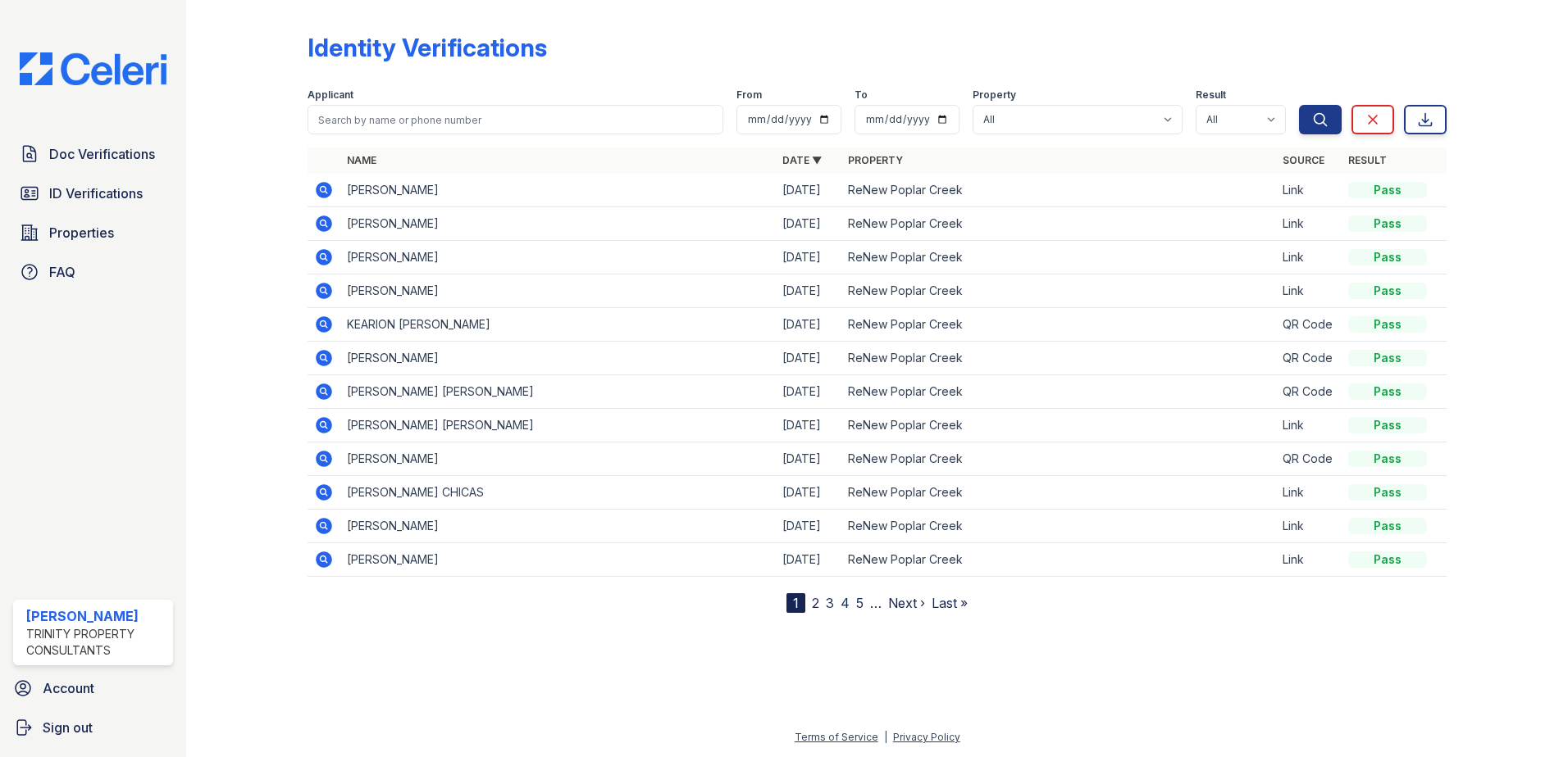
click at [85, 240] on span "Properties" at bounding box center [82, 233] width 65 height 20
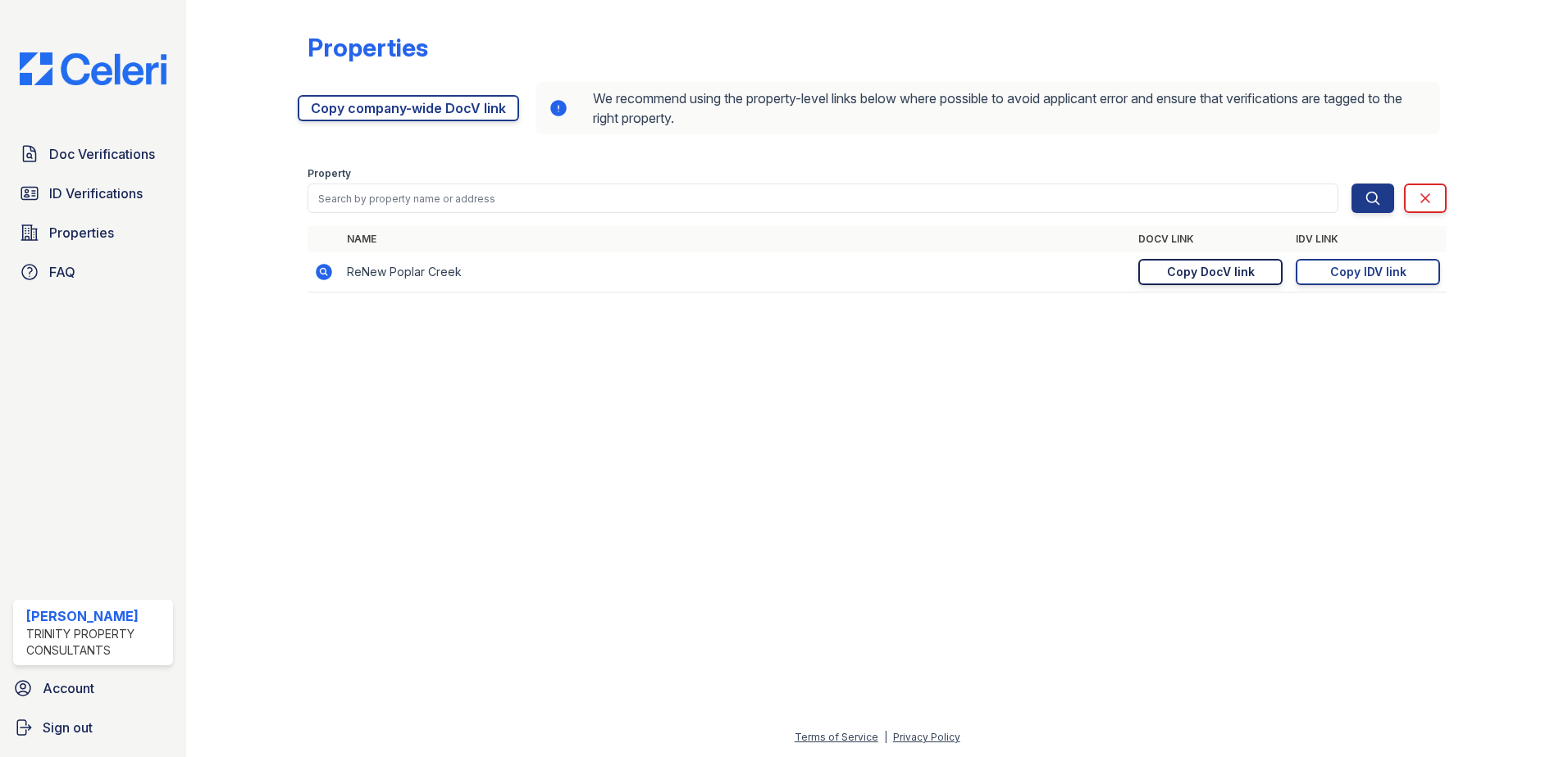
click at [1204, 272] on div "Copy DocV link" at bounding box center [1210, 272] width 88 height 16
click at [1325, 270] on link "Copy IDV link Copy link" at bounding box center [1367, 273] width 144 height 27
